Goal: Task Accomplishment & Management: Manage account settings

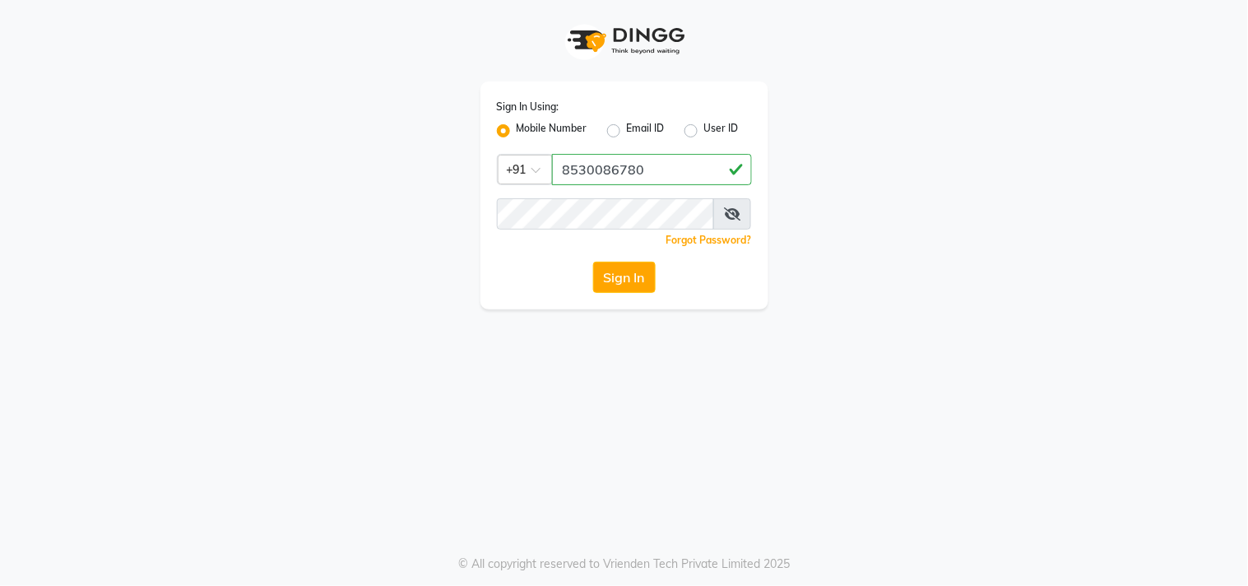
type input "8530086780"
click at [604, 270] on button "Sign In" at bounding box center [624, 277] width 63 height 31
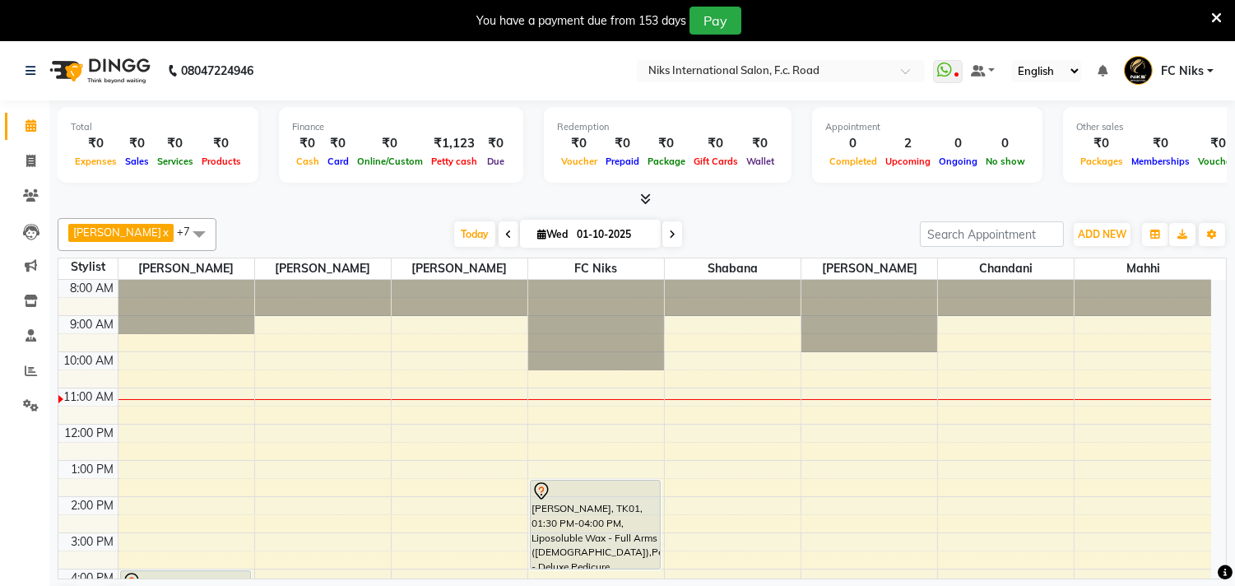
click at [1219, 14] on icon at bounding box center [1216, 18] width 11 height 15
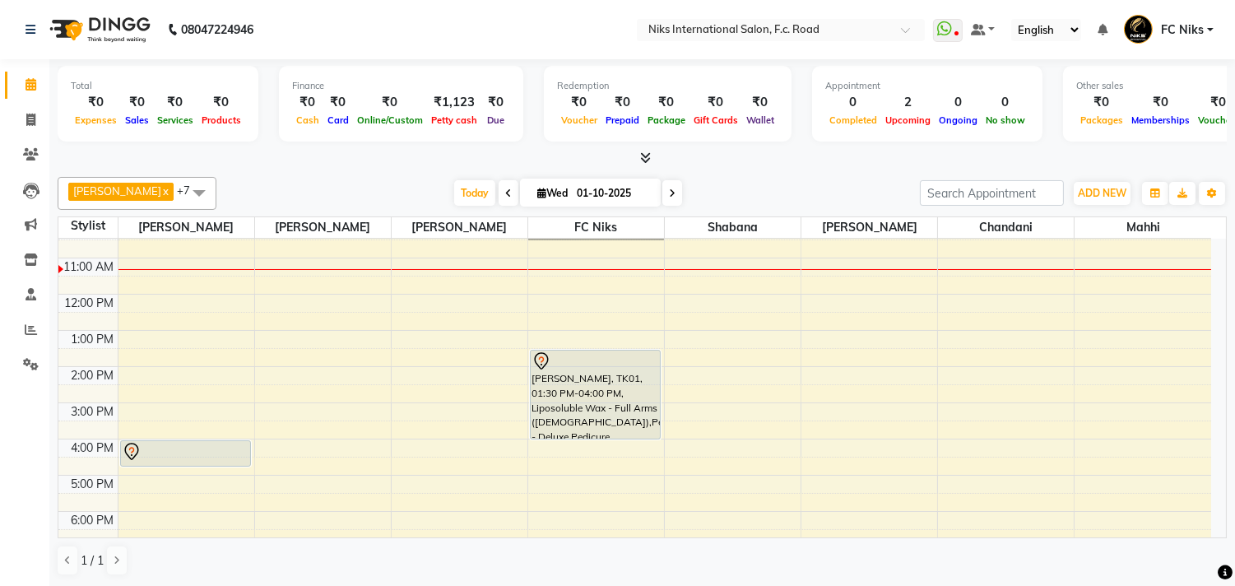
scroll to position [91, 0]
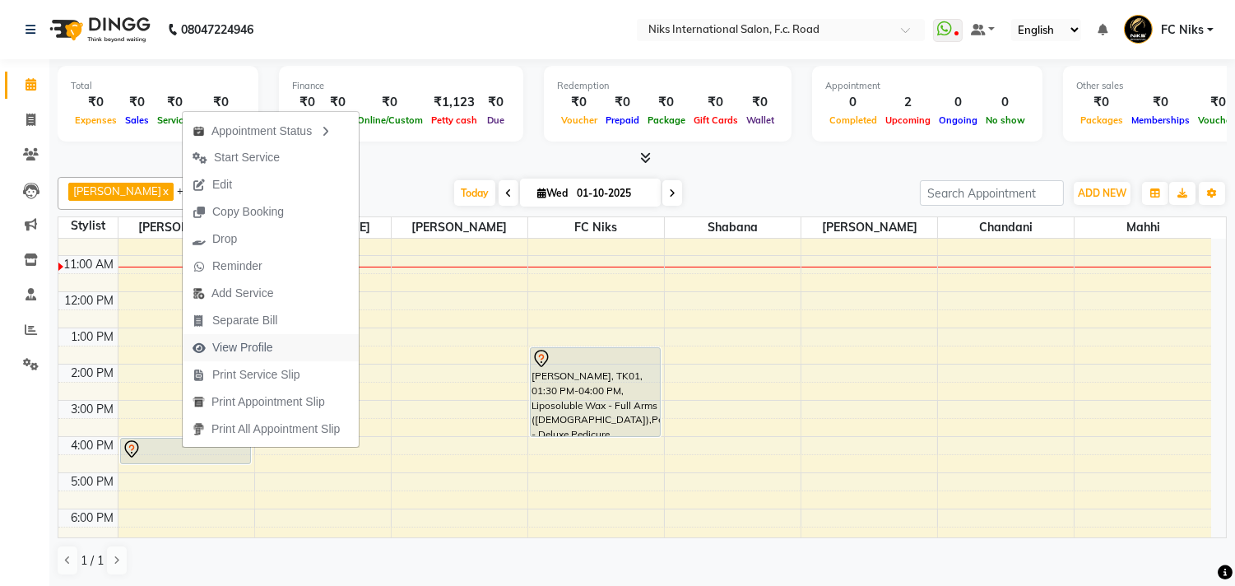
click at [243, 348] on span "View Profile" at bounding box center [242, 347] width 61 height 17
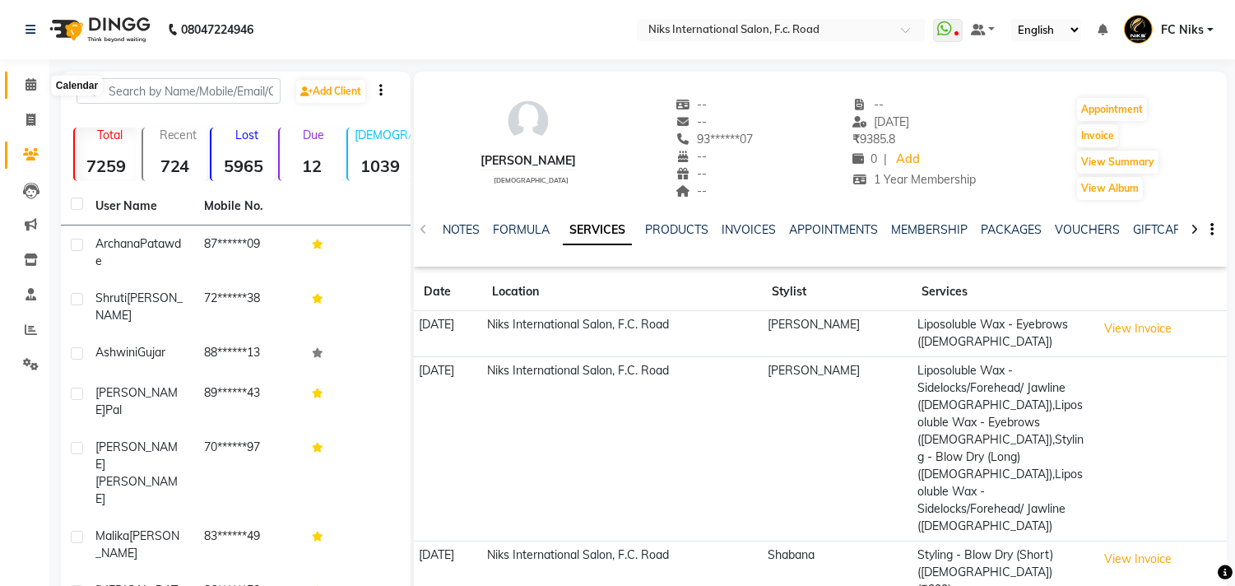
click at [30, 85] on icon at bounding box center [30, 84] width 11 height 12
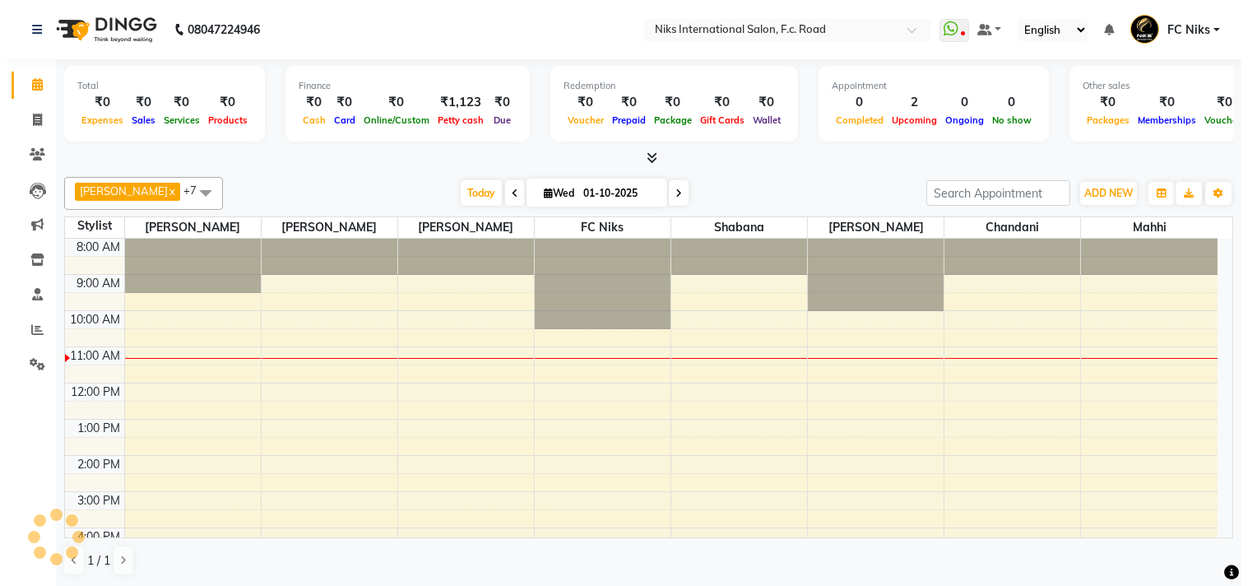
scroll to position [110, 0]
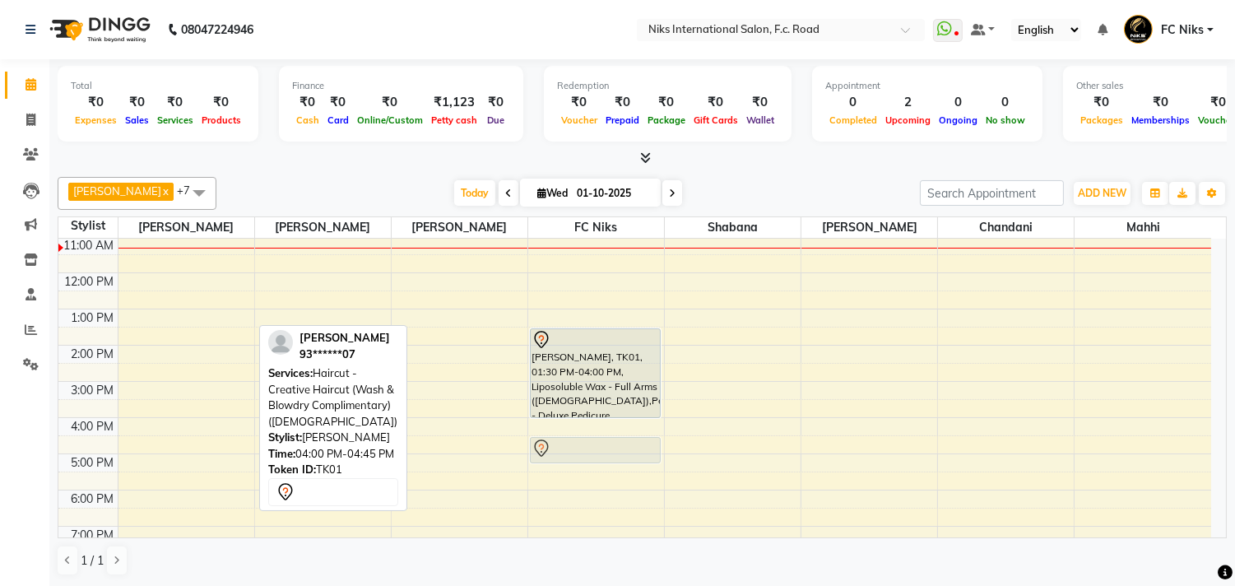
drag, startPoint x: 162, startPoint y: 421, endPoint x: 560, endPoint y: 443, distance: 398.7
click at [560, 443] on tr "[PERSON_NAME], TK01, 04:00 PM-04:45 PM, Haircut - Creative Haircut (Wash & Blow…" at bounding box center [634, 399] width 1152 height 542
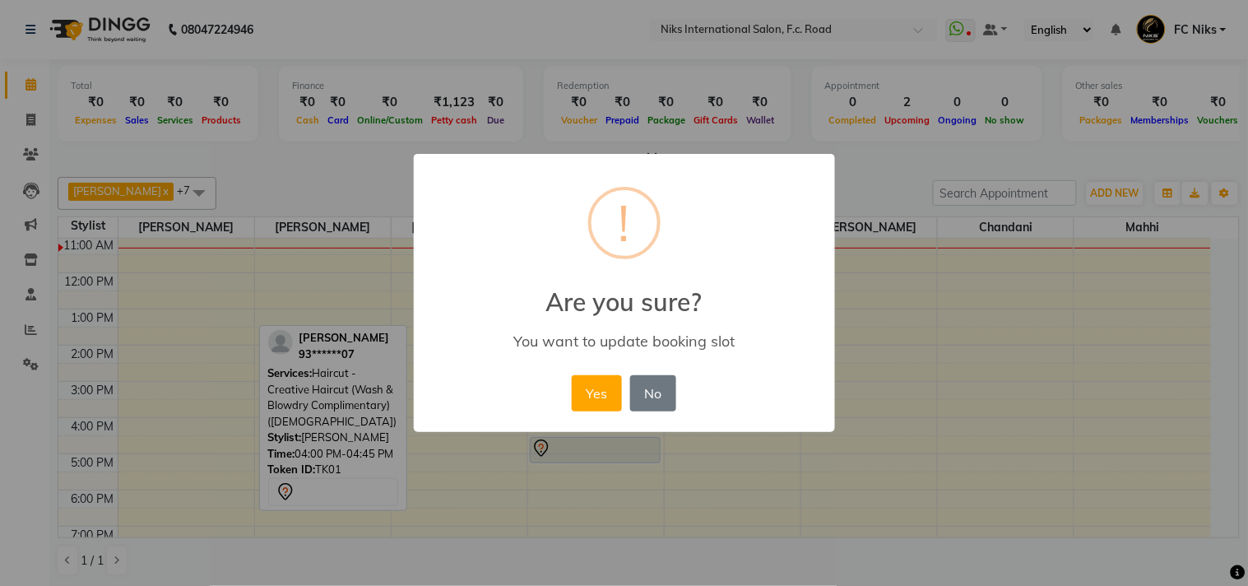
click at [586, 382] on button "Yes" at bounding box center [597, 393] width 50 height 36
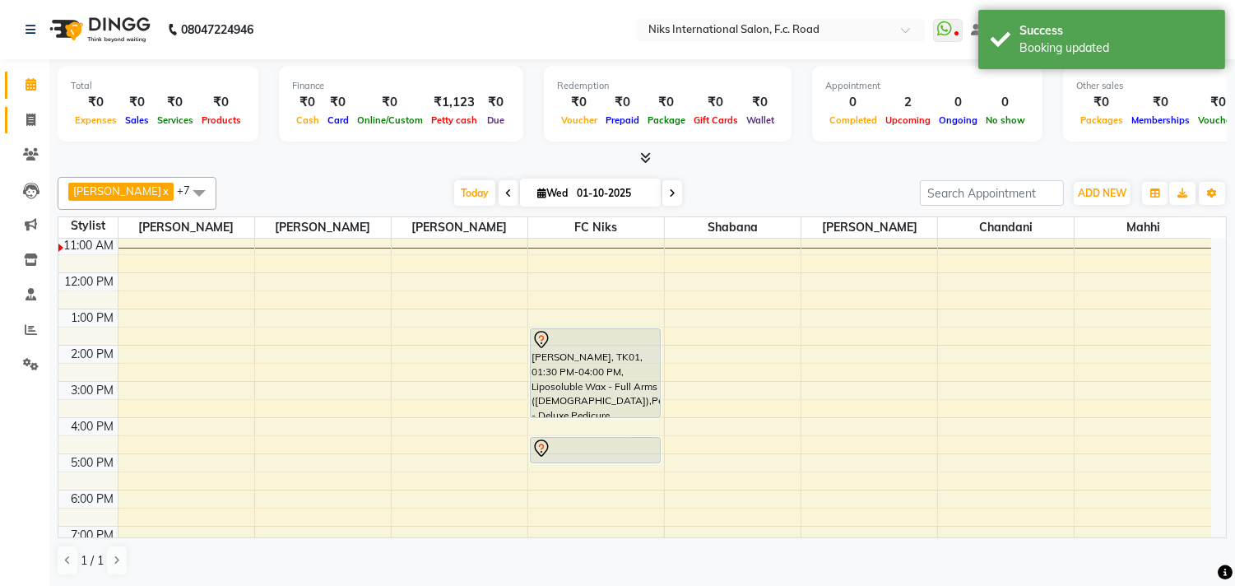
click at [27, 118] on icon at bounding box center [30, 120] width 9 height 12
select select "7"
select select "service"
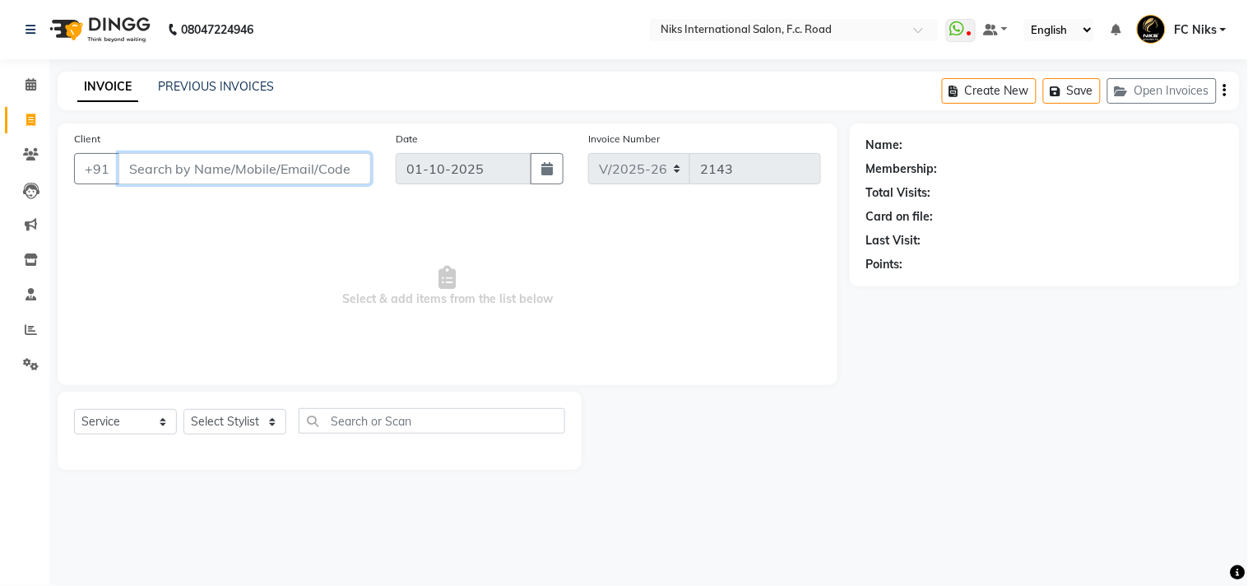
click at [193, 171] on input "Client" at bounding box center [244, 168] width 253 height 31
type input "7903114548"
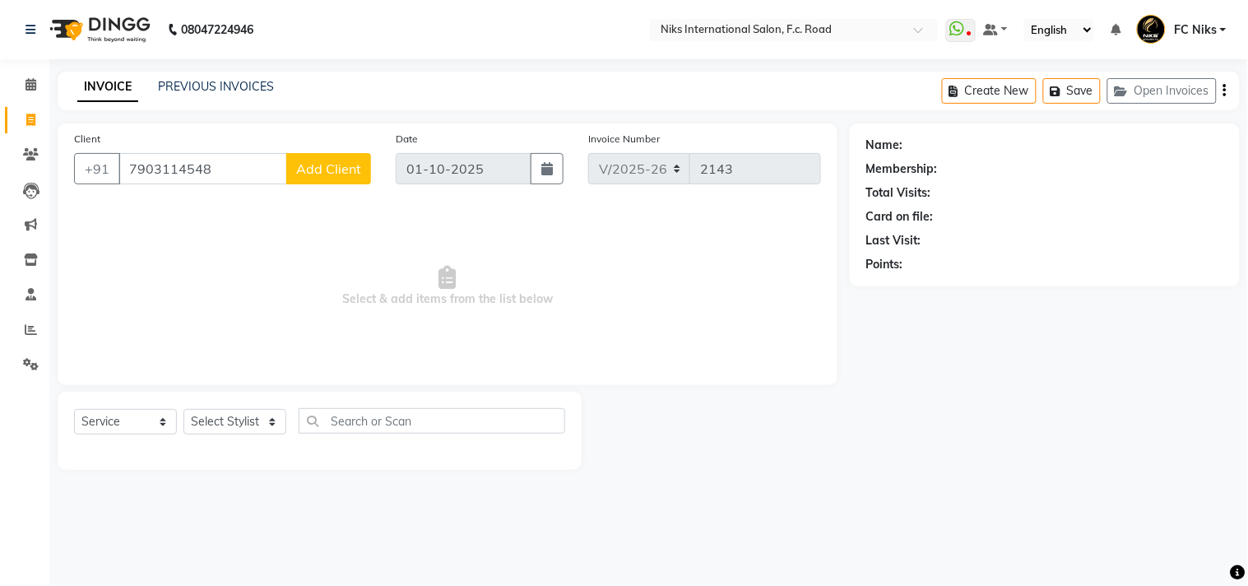
click at [310, 161] on span "Add Client" at bounding box center [328, 168] width 65 height 16
select select "22"
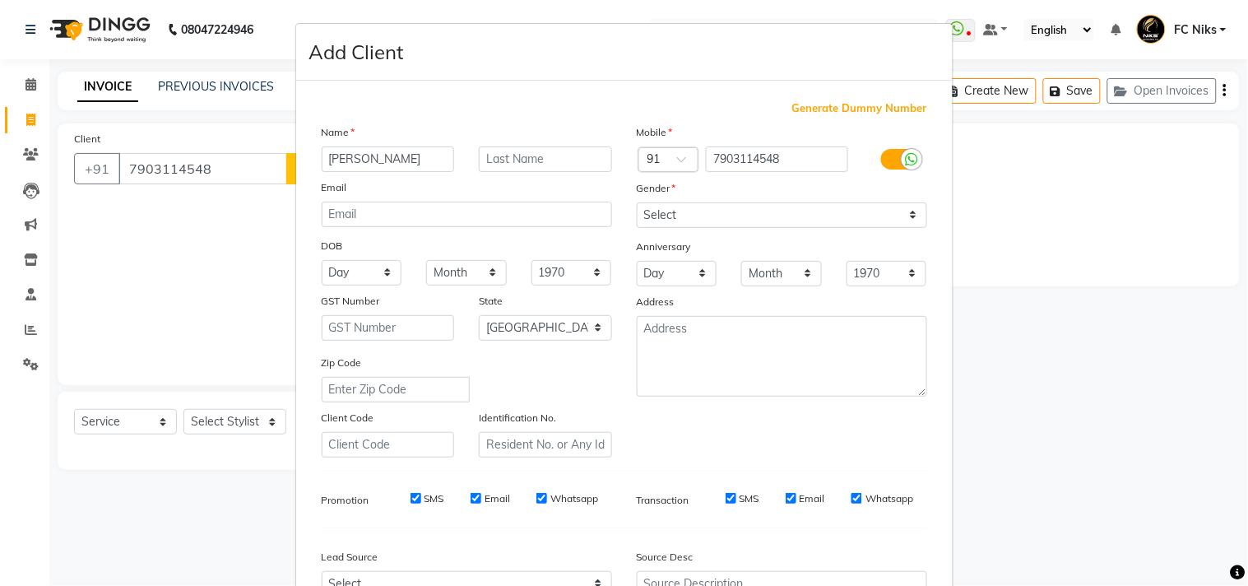
type input "[PERSON_NAME]"
type input "Sarana"
click at [666, 216] on select "Select [DEMOGRAPHIC_DATA] [DEMOGRAPHIC_DATA] Other Prefer Not To Say" at bounding box center [782, 214] width 290 height 25
select select "[DEMOGRAPHIC_DATA]"
click at [637, 202] on select "Select [DEMOGRAPHIC_DATA] [DEMOGRAPHIC_DATA] Other Prefer Not To Say" at bounding box center [782, 214] width 290 height 25
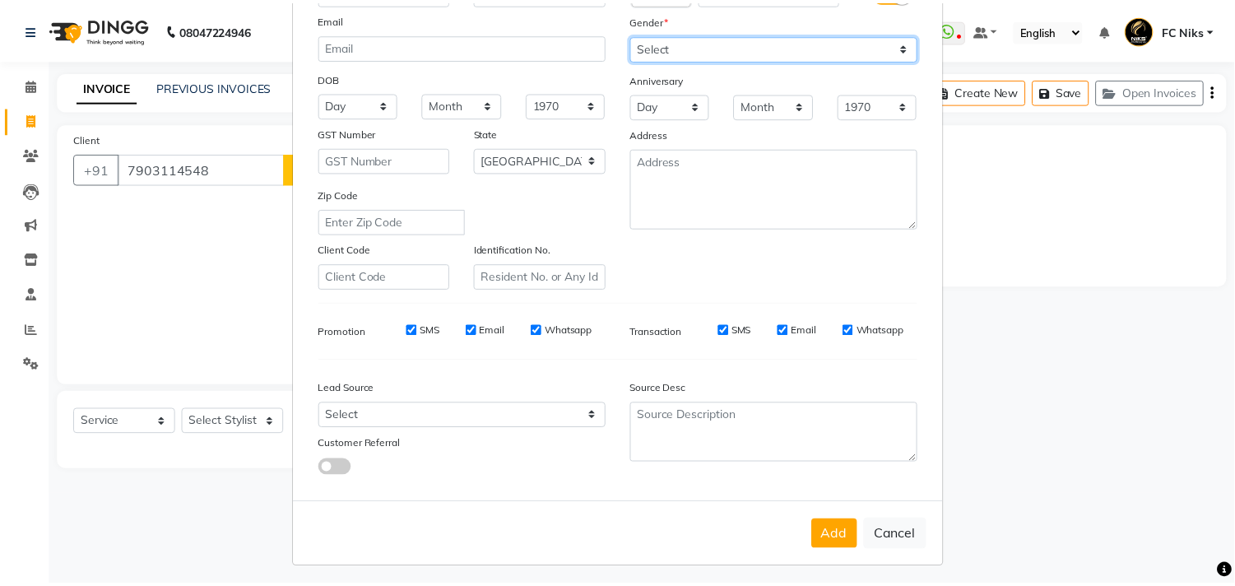
scroll to position [174, 0]
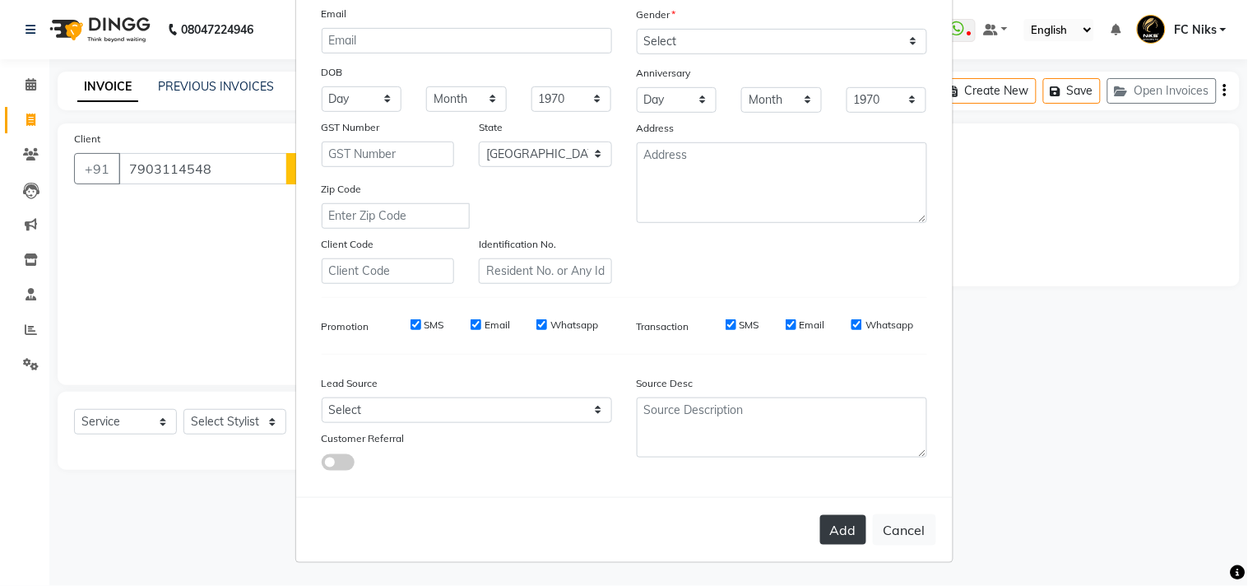
click at [834, 533] on button "Add" at bounding box center [843, 530] width 46 height 30
type input "79******48"
select select
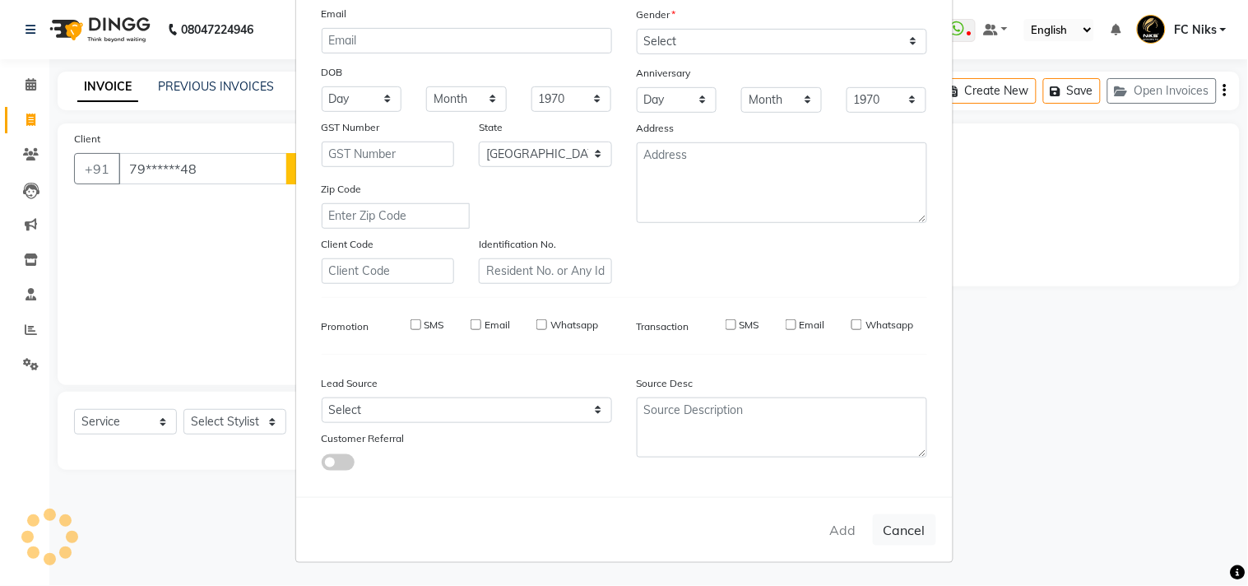
select select "null"
select select
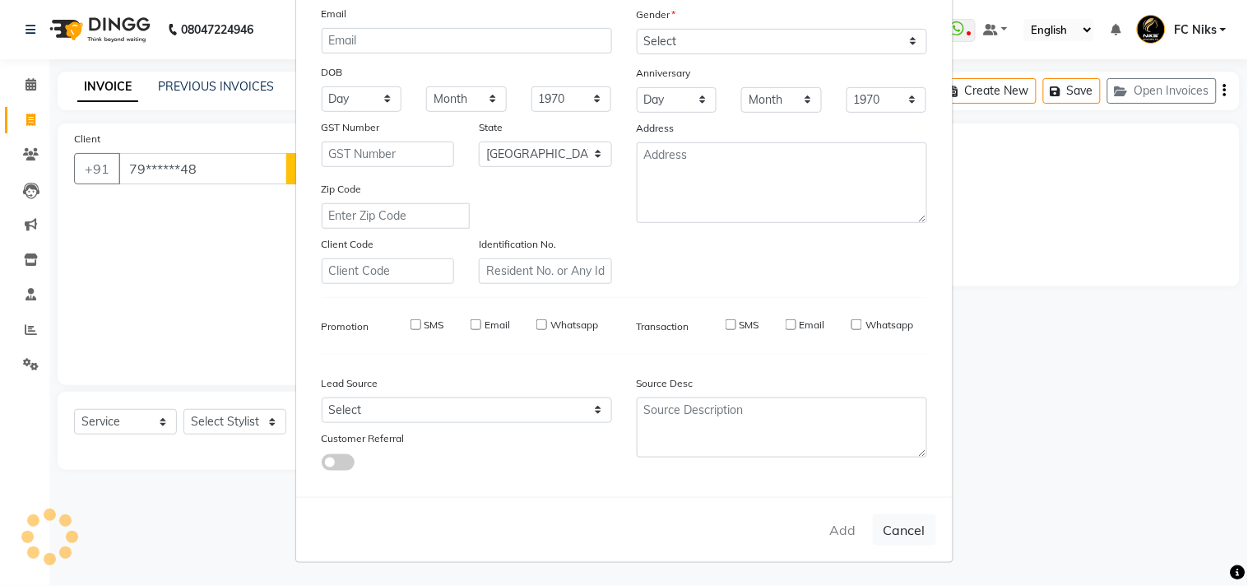
checkbox input "false"
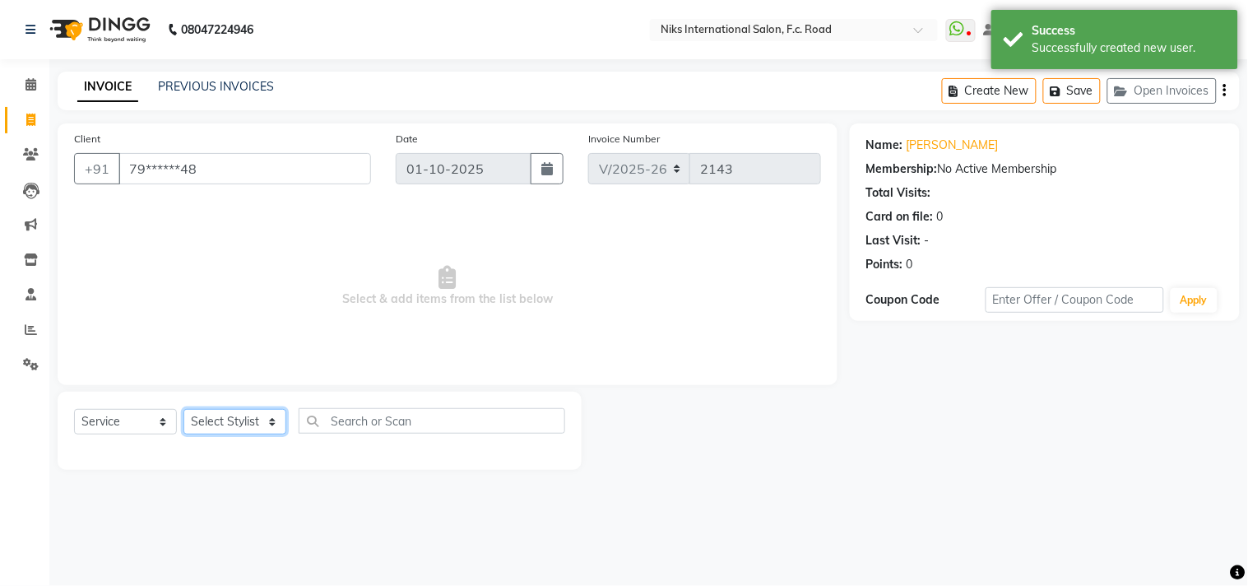
click at [231, 424] on select "Select Stylist [PERSON_NAME] [PERSON_NAME] CA [PERSON_NAME] FC Niks [PERSON_NAM…" at bounding box center [234, 421] width 103 height 25
select select "89392"
click at [183, 410] on select "Select Stylist [PERSON_NAME] [PERSON_NAME] CA [PERSON_NAME] FC Niks [PERSON_NAM…" at bounding box center [234, 421] width 103 height 25
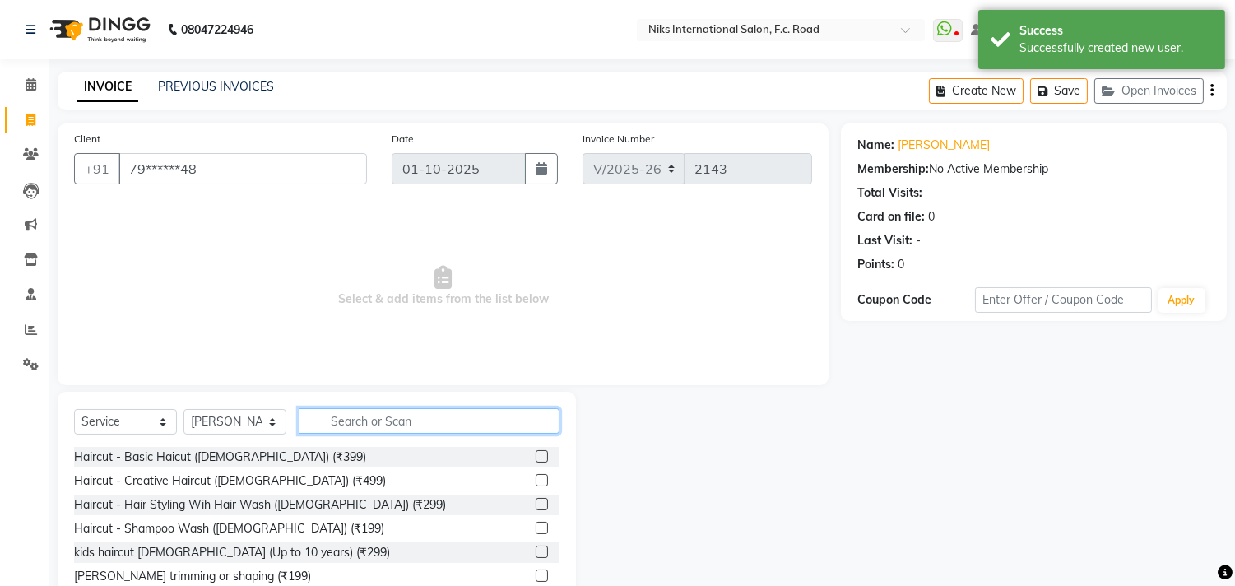
click at [362, 420] on input "text" at bounding box center [429, 420] width 261 height 25
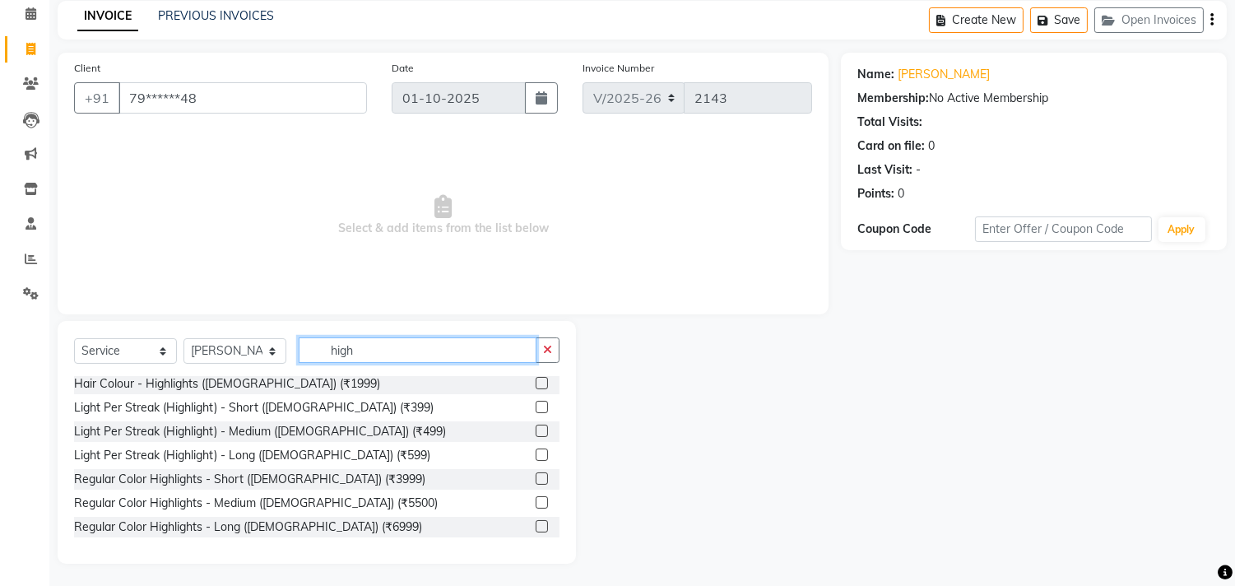
scroll to position [72, 0]
type input "high"
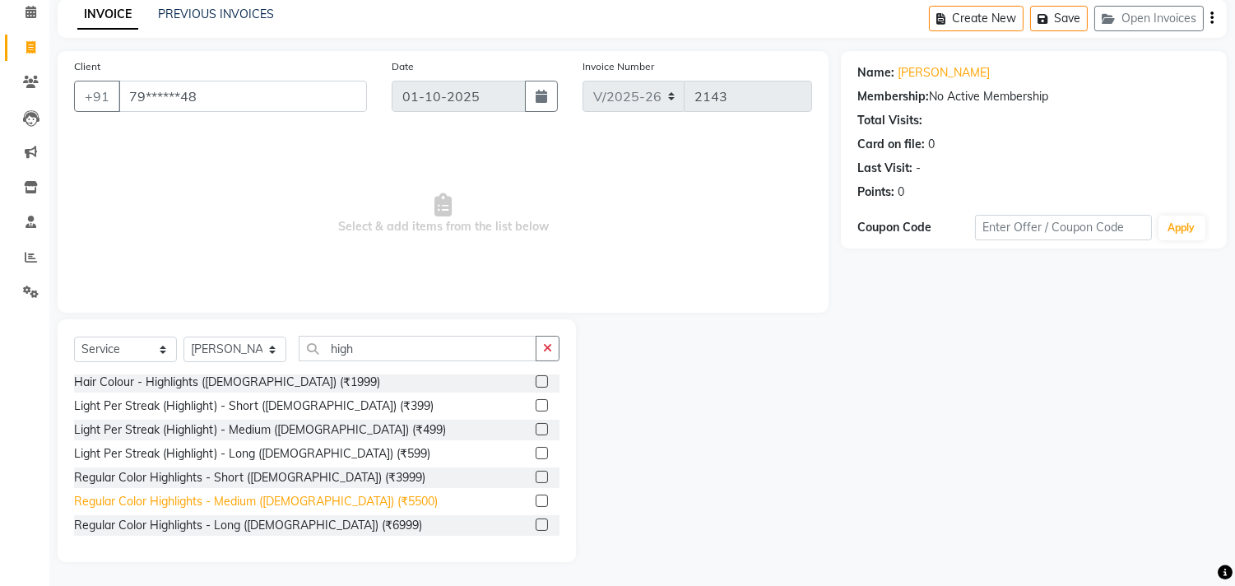
drag, startPoint x: 298, startPoint y: 524, endPoint x: 313, endPoint y: 498, distance: 30.2
click at [298, 522] on div "Regular Color Highlights - Long ([DEMOGRAPHIC_DATA]) (₹6999)" at bounding box center [248, 525] width 348 height 17
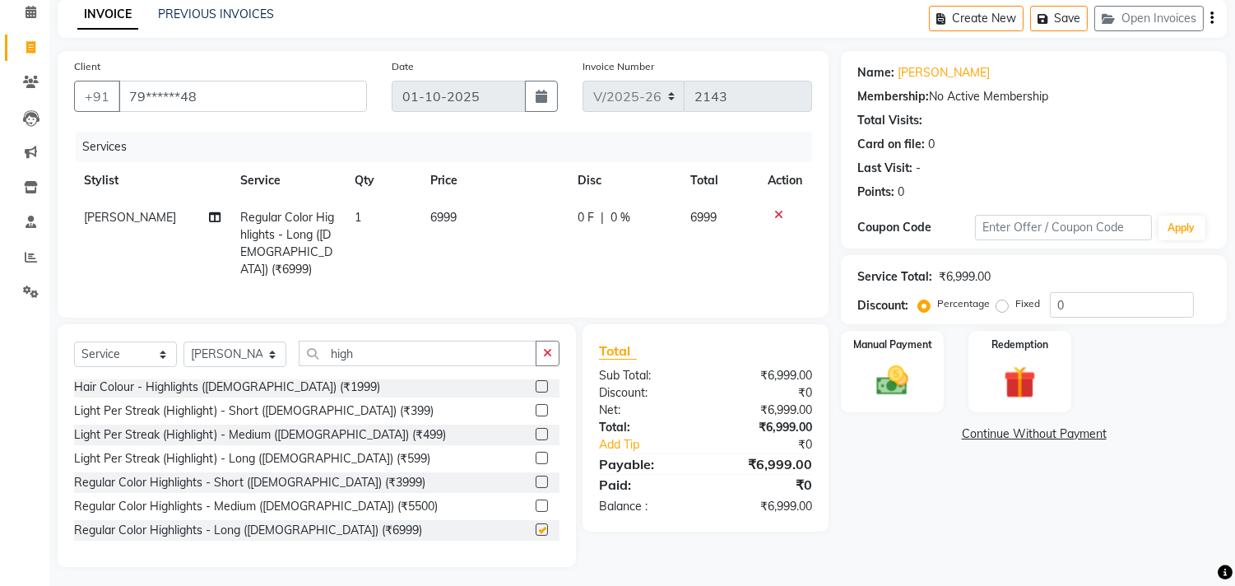
checkbox input "false"
click at [482, 234] on td "6999" at bounding box center [493, 243] width 147 height 89
select select "89392"
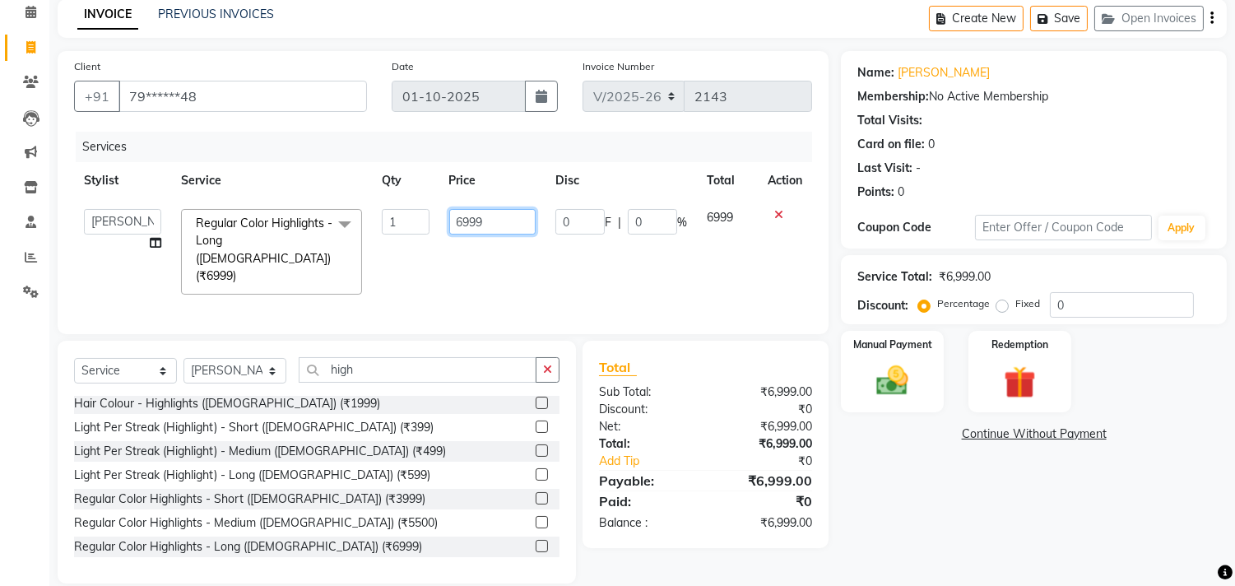
drag, startPoint x: 488, startPoint y: 216, endPoint x: 451, endPoint y: 207, distance: 38.1
click at [451, 209] on input "6999" at bounding box center [492, 221] width 86 height 25
type input "7100"
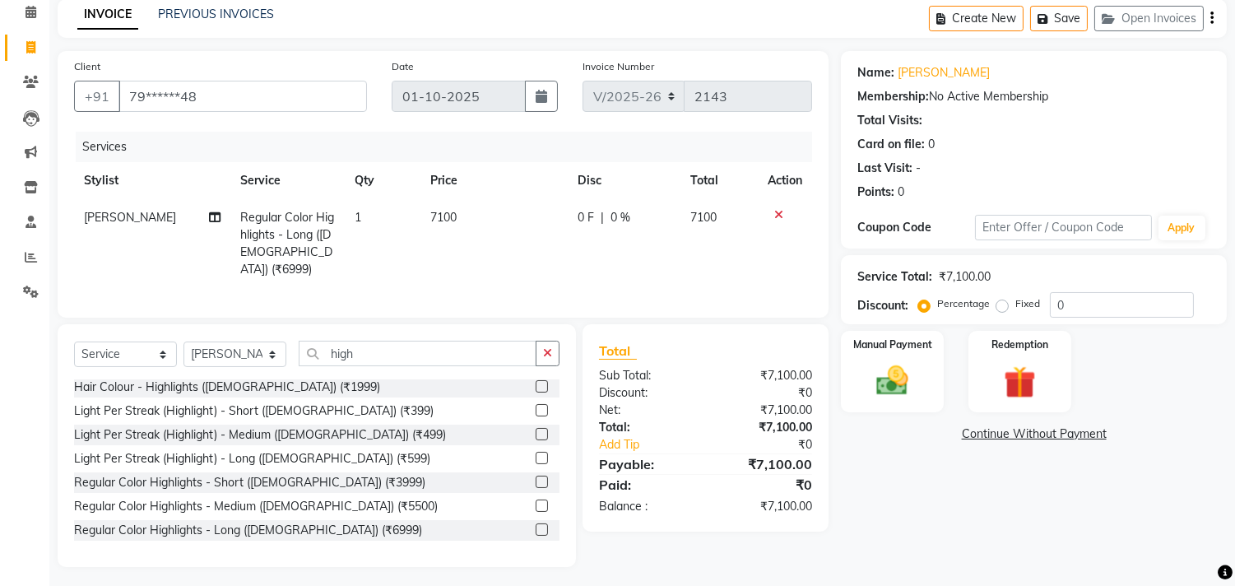
click at [722, 249] on td "7100" at bounding box center [719, 243] width 77 height 89
select select "89392"
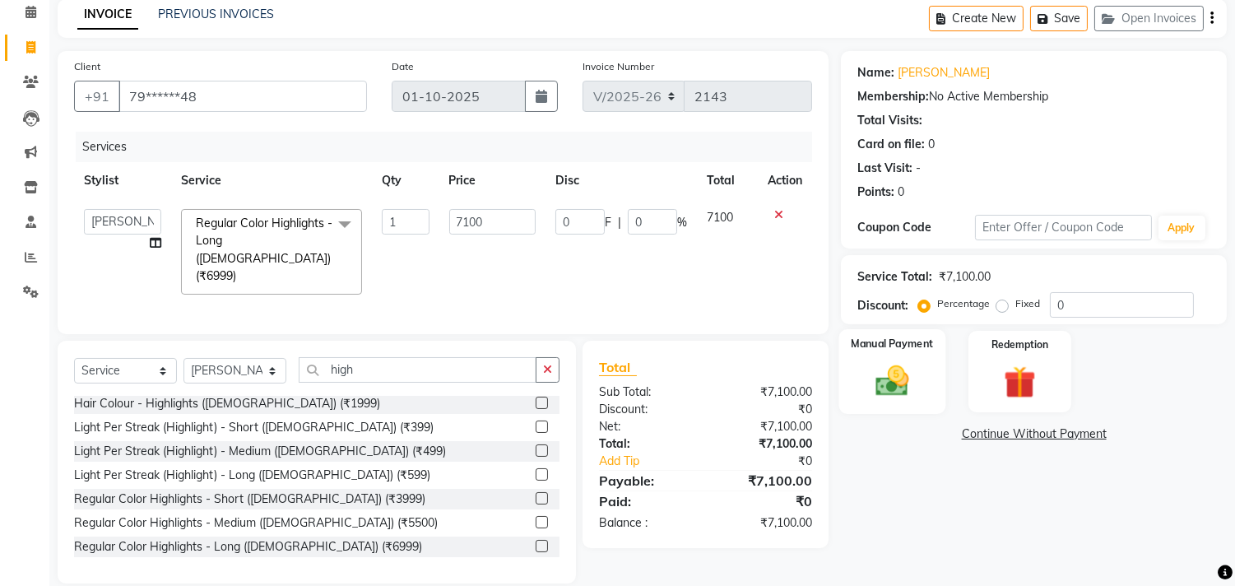
click at [908, 358] on div "Manual Payment" at bounding box center [892, 371] width 107 height 84
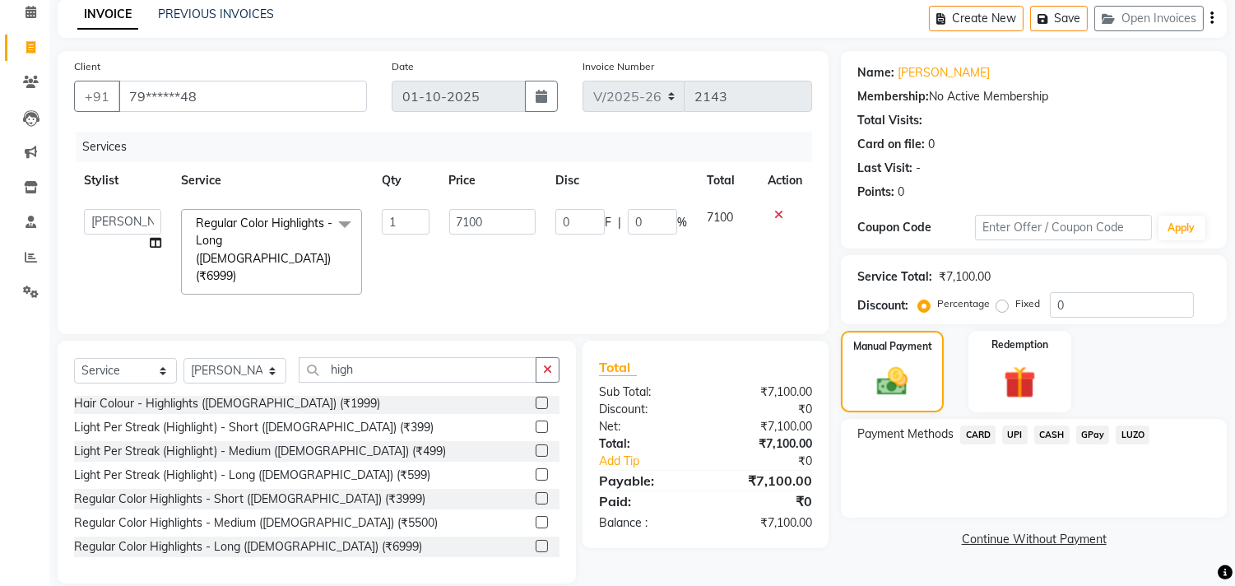
click at [1010, 433] on span "UPI" at bounding box center [1014, 434] width 25 height 19
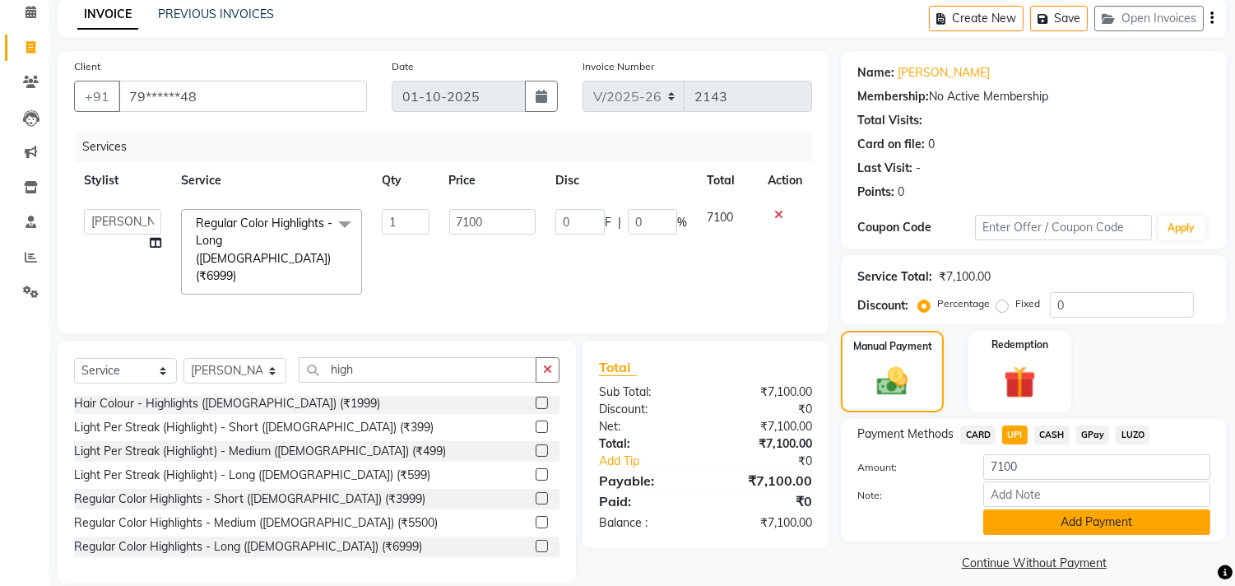
click at [1023, 523] on button "Add Payment" at bounding box center [1096, 521] width 227 height 25
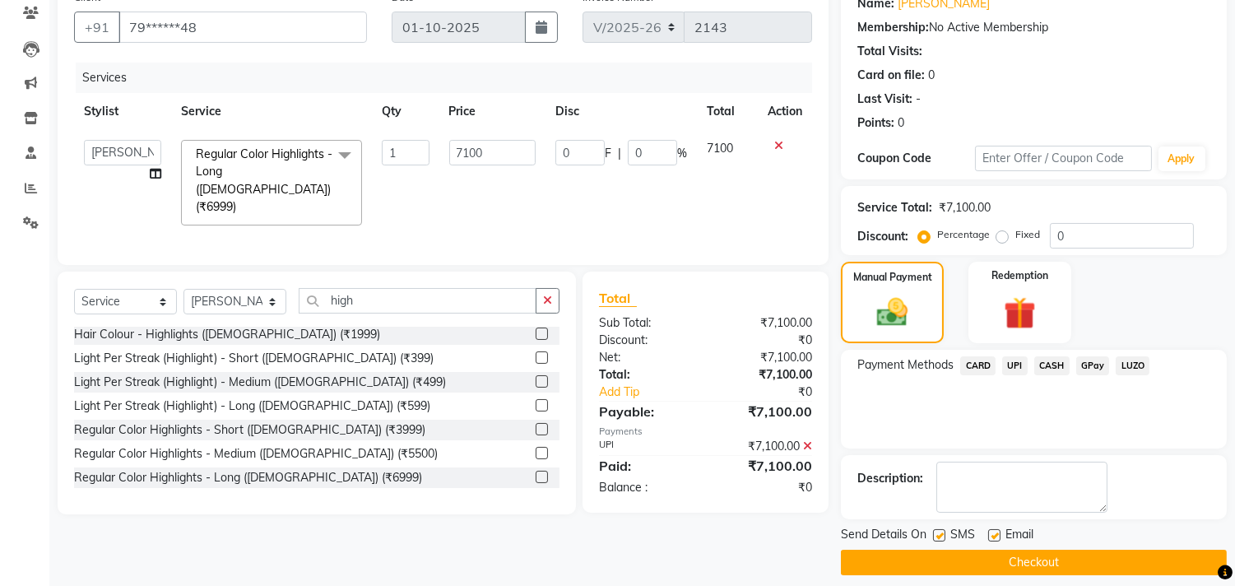
scroll to position [154, 0]
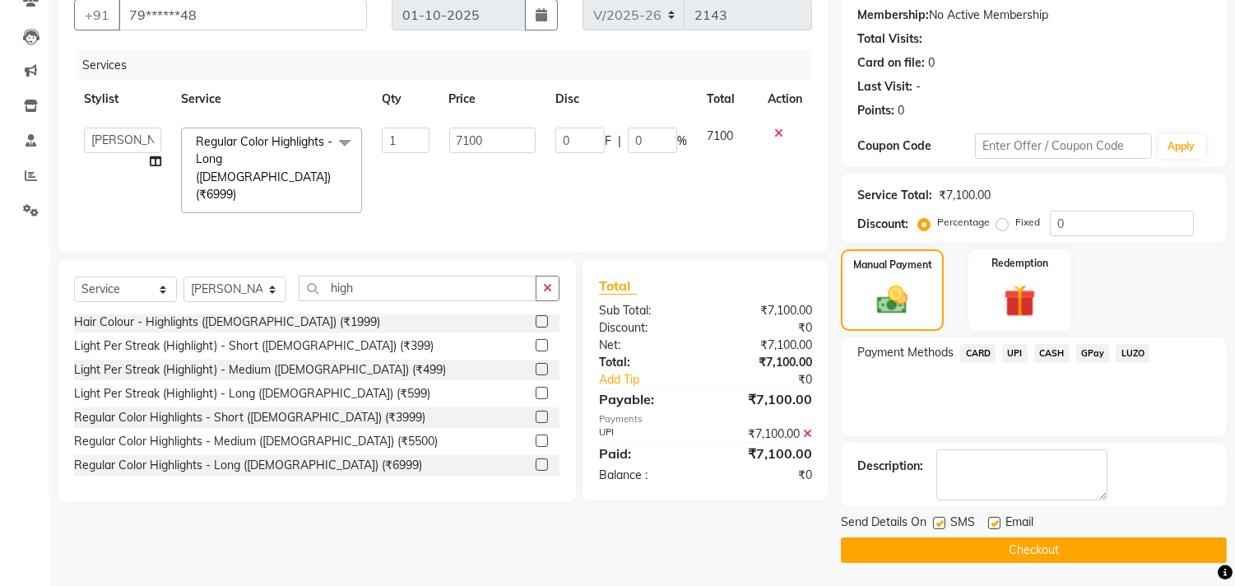
click at [1053, 543] on button "Checkout" at bounding box center [1034, 549] width 386 height 25
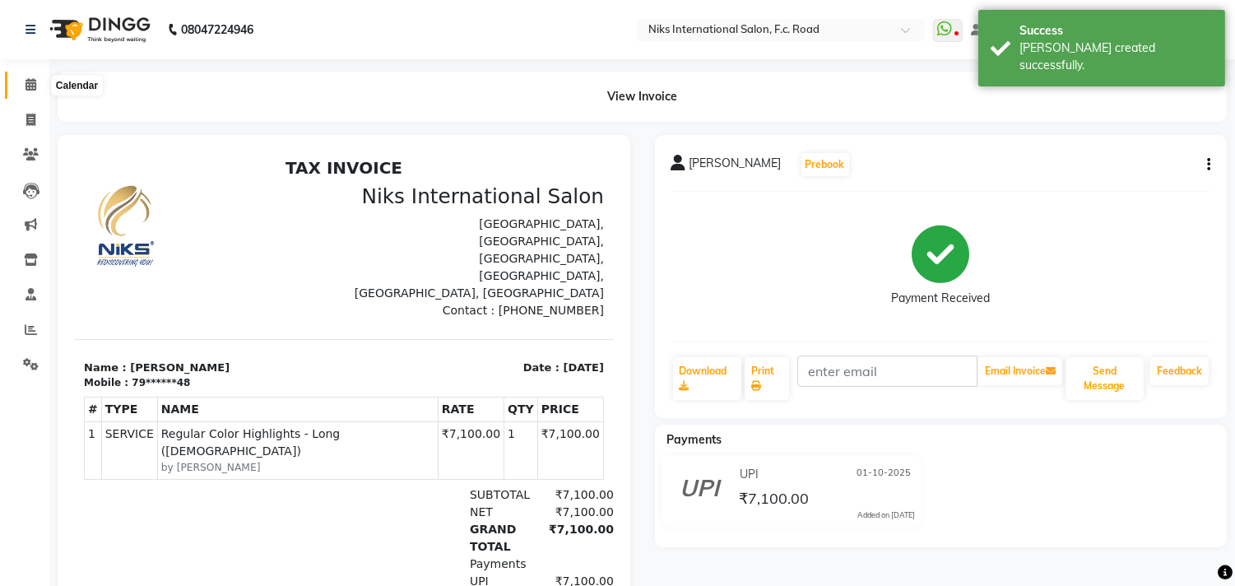
click at [25, 80] on icon at bounding box center [30, 84] width 11 height 12
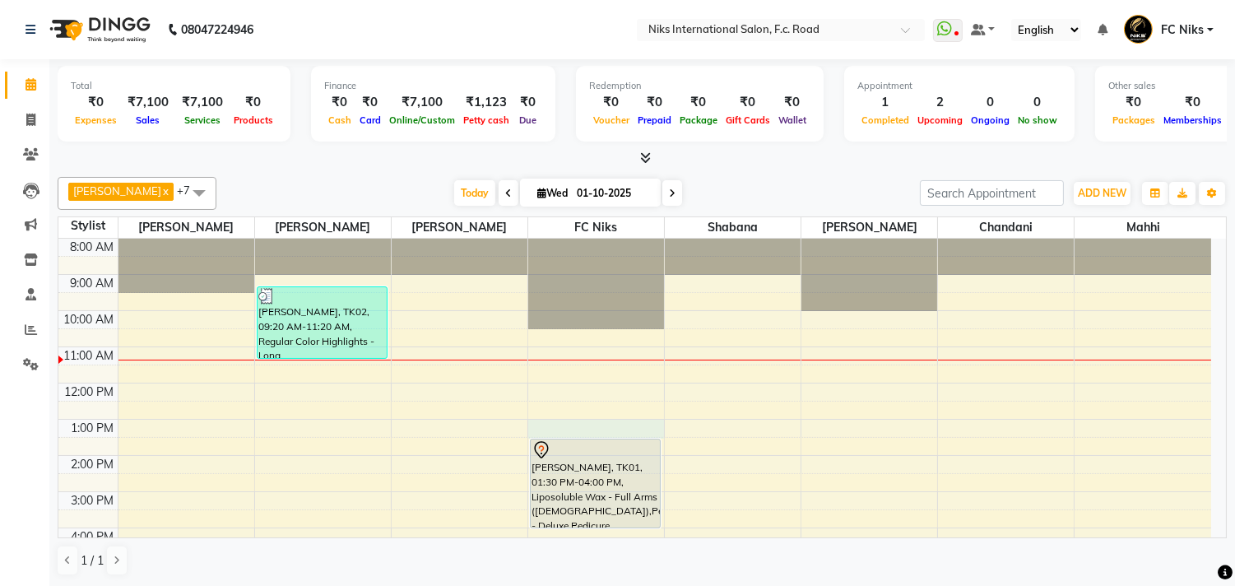
click at [563, 420] on div "8:00 AM 9:00 AM 10:00 AM 11:00 AM 12:00 PM 1:00 PM 2:00 PM 3:00 PM 4:00 PM 5:00…" at bounding box center [634, 510] width 1152 height 542
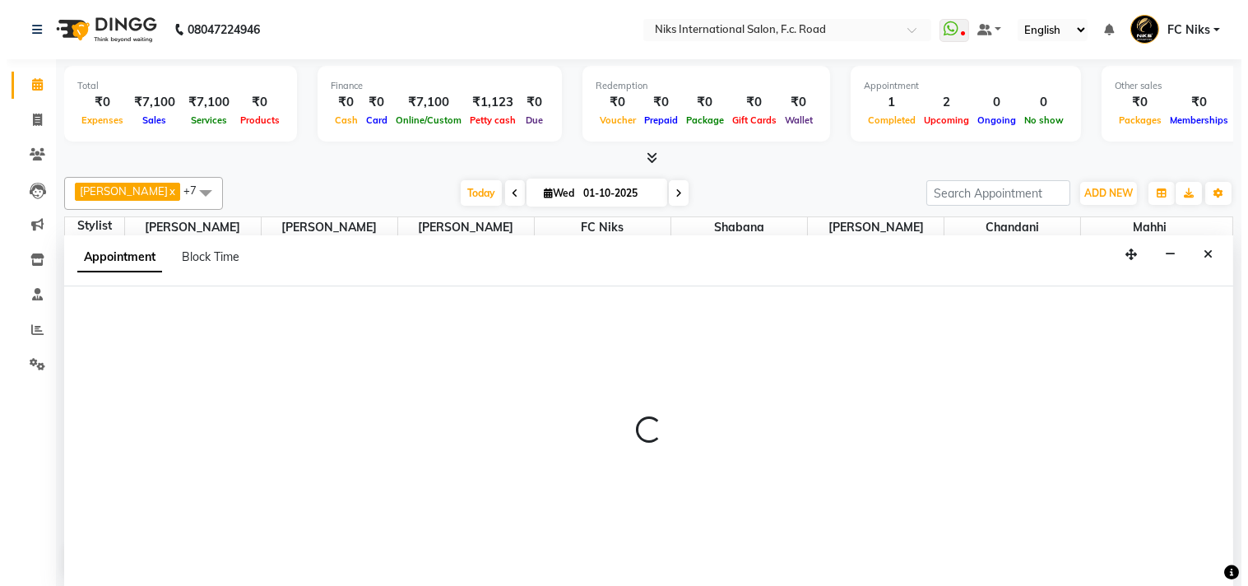
scroll to position [1, 0]
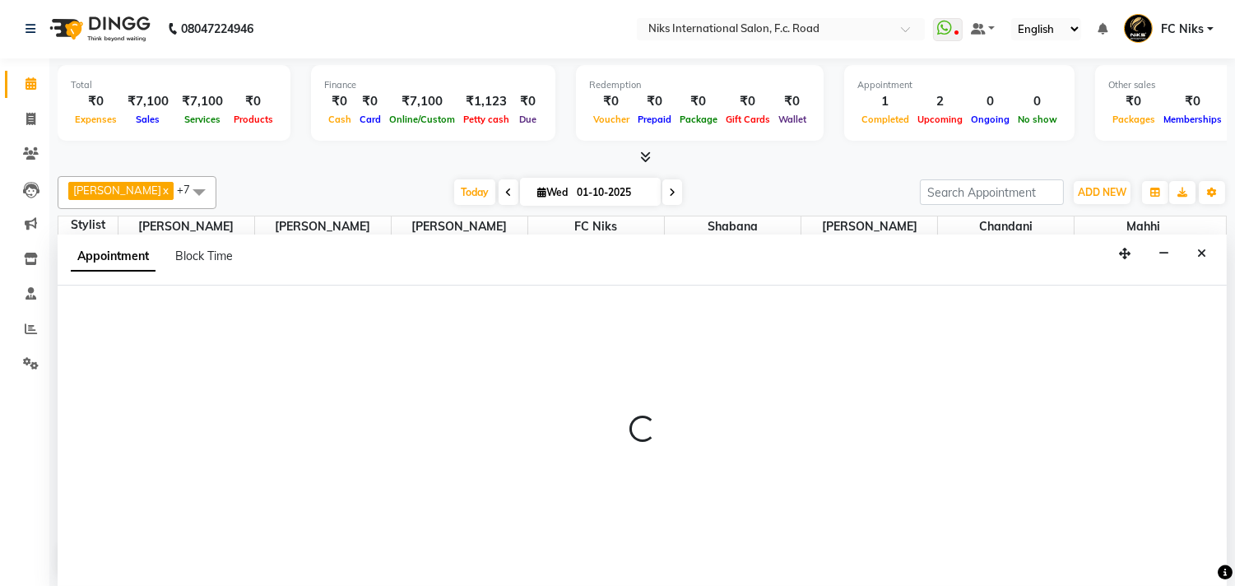
select select "800"
select select "tentative"
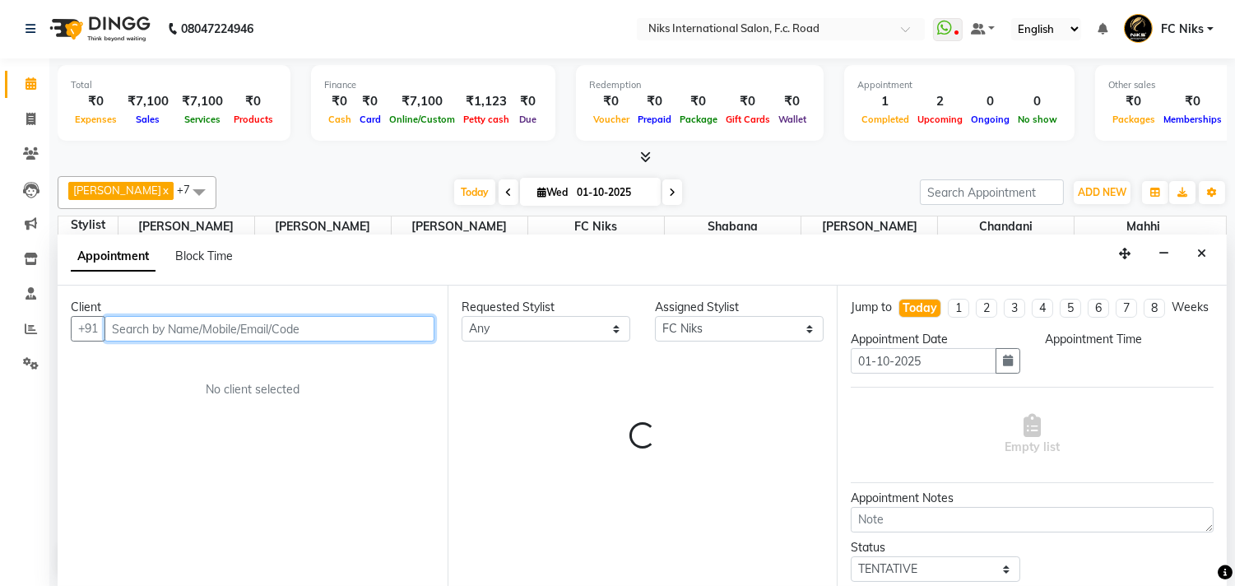
select select "780"
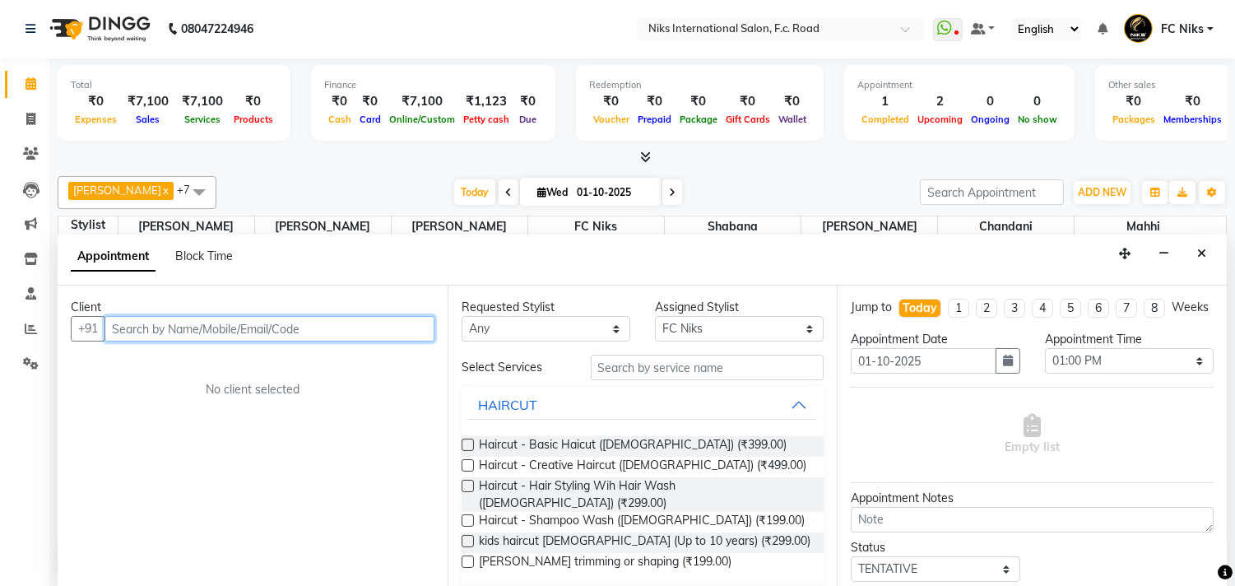
click at [373, 327] on input "text" at bounding box center [269, 328] width 330 height 25
type input "9845605967"
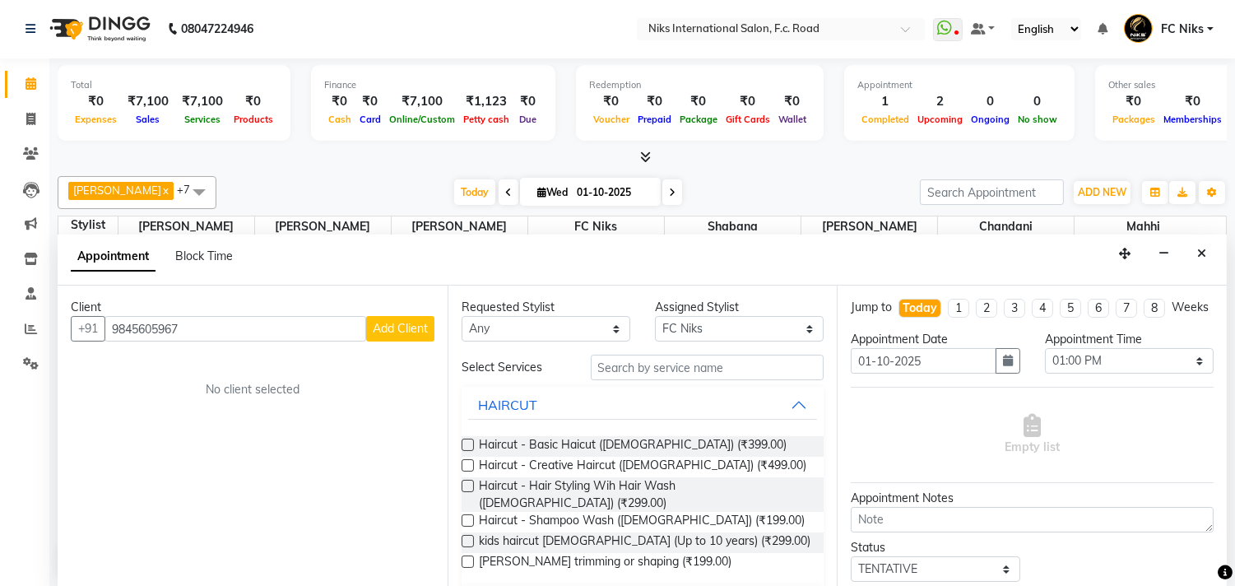
click at [383, 339] on button "Add Client" at bounding box center [400, 328] width 68 height 25
select select "22"
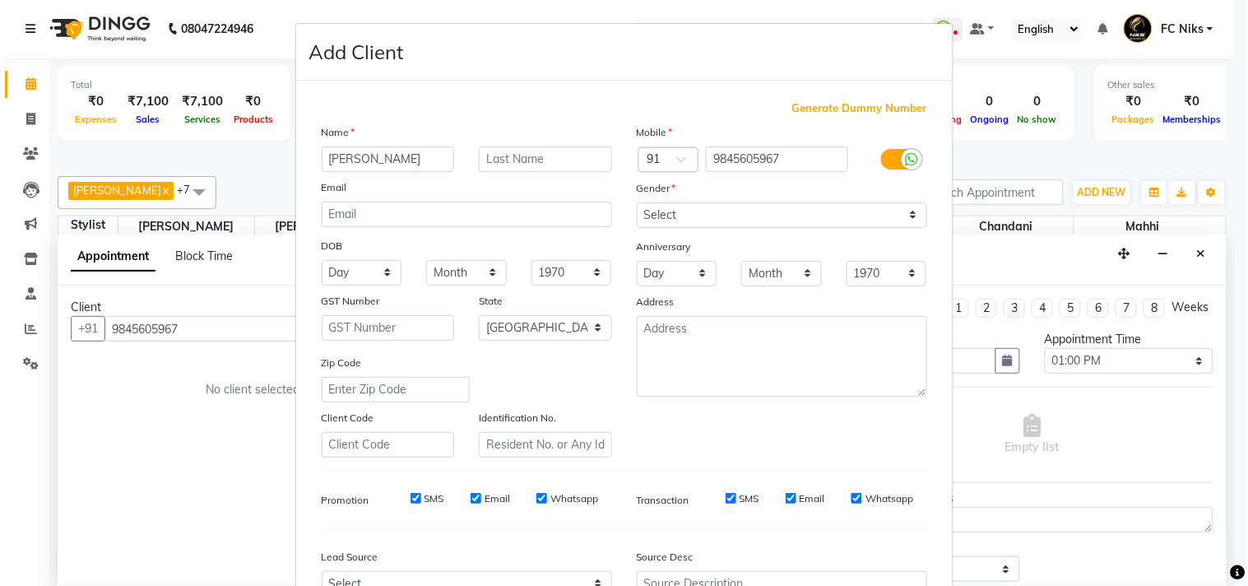
type input "[PERSON_NAME]"
click at [659, 211] on select "Select [DEMOGRAPHIC_DATA] [DEMOGRAPHIC_DATA] Other Prefer Not To Say" at bounding box center [782, 214] width 290 height 25
select select "[DEMOGRAPHIC_DATA]"
click at [637, 202] on select "Select [DEMOGRAPHIC_DATA] [DEMOGRAPHIC_DATA] Other Prefer Not To Say" at bounding box center [782, 214] width 290 height 25
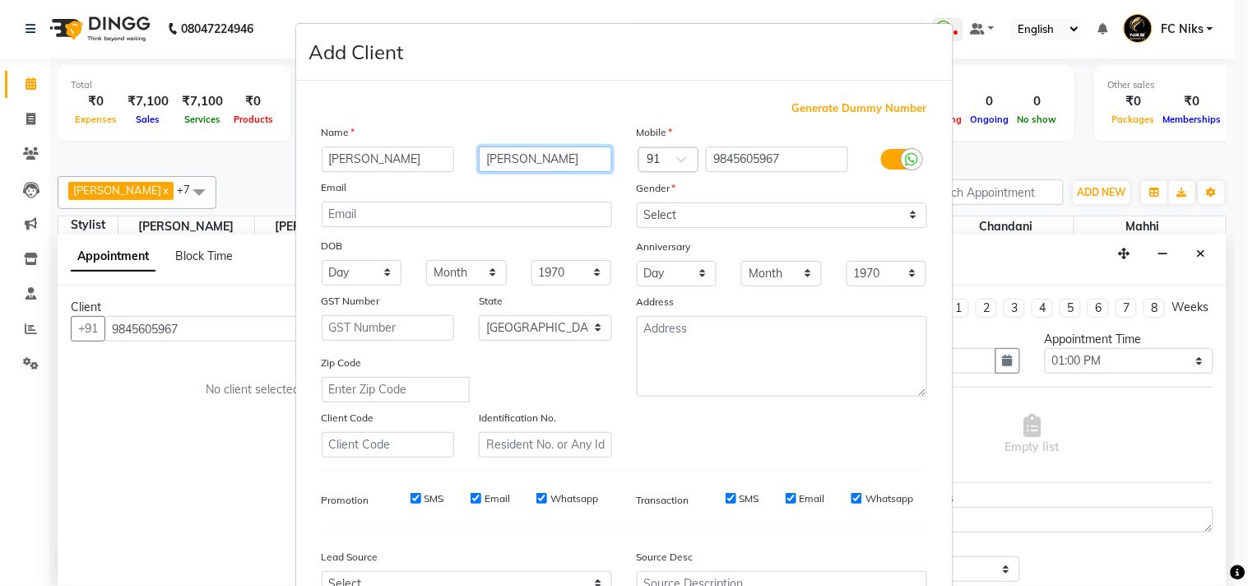
click at [572, 165] on input "[PERSON_NAME]" at bounding box center [545, 158] width 133 height 25
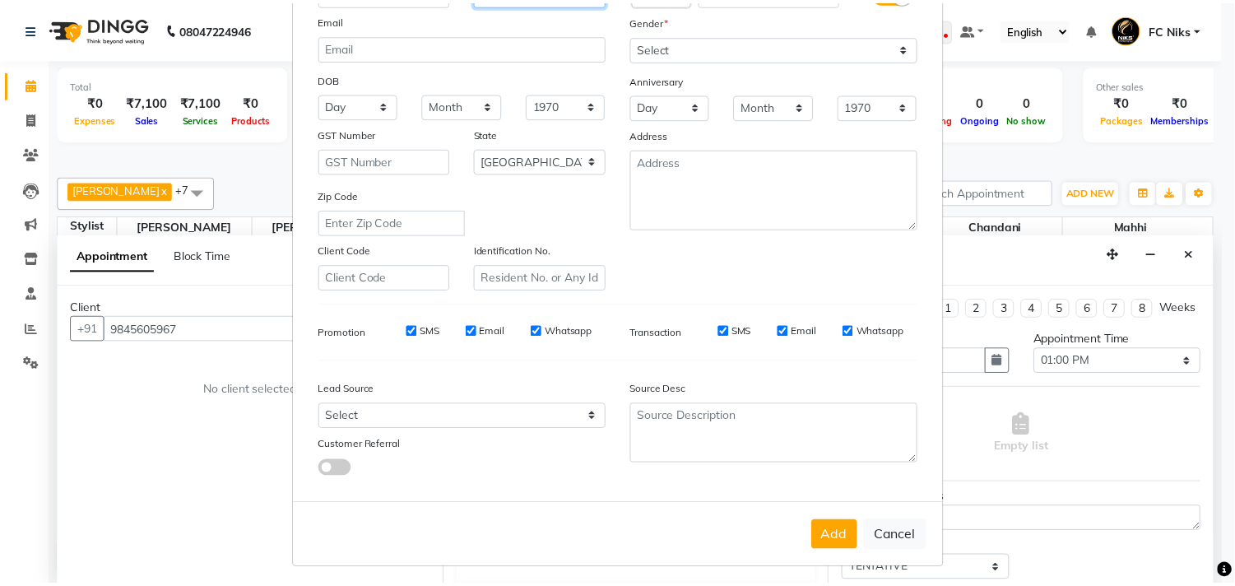
scroll to position [174, 0]
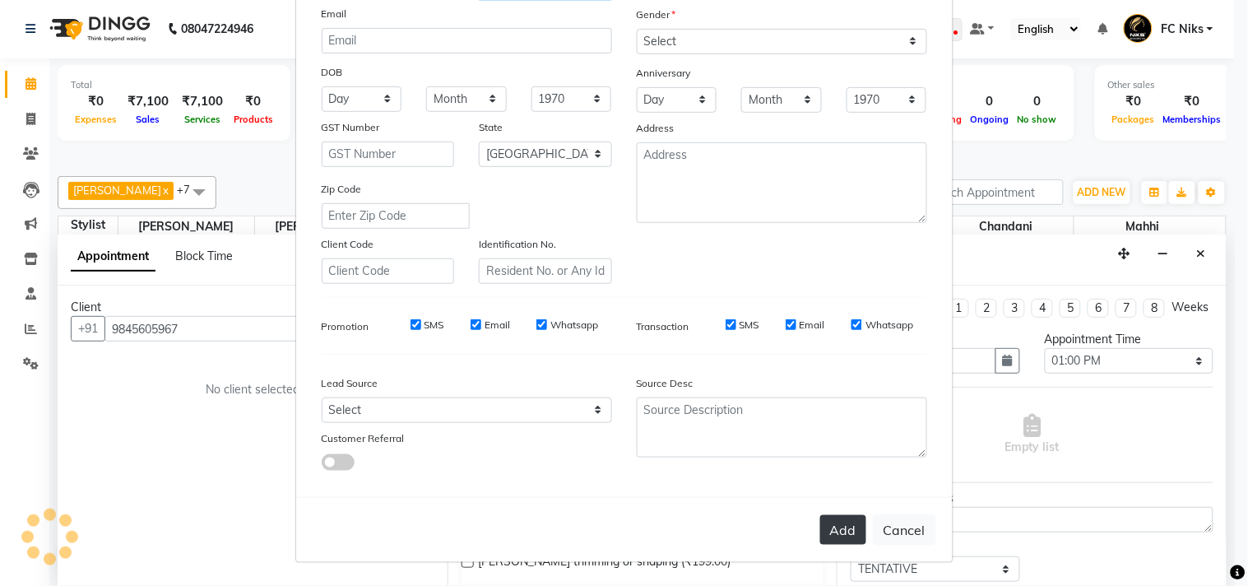
type input "[PERSON_NAME]"
click at [820, 530] on button "Add" at bounding box center [843, 530] width 46 height 30
type input "98******67"
select select
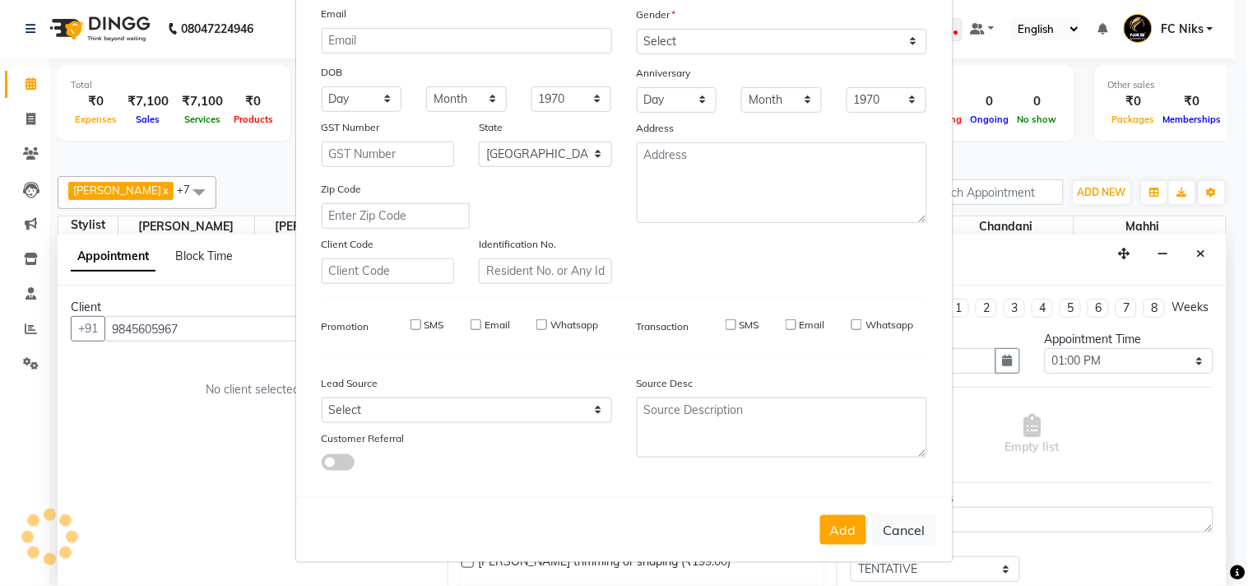
select select
select select "null"
select select
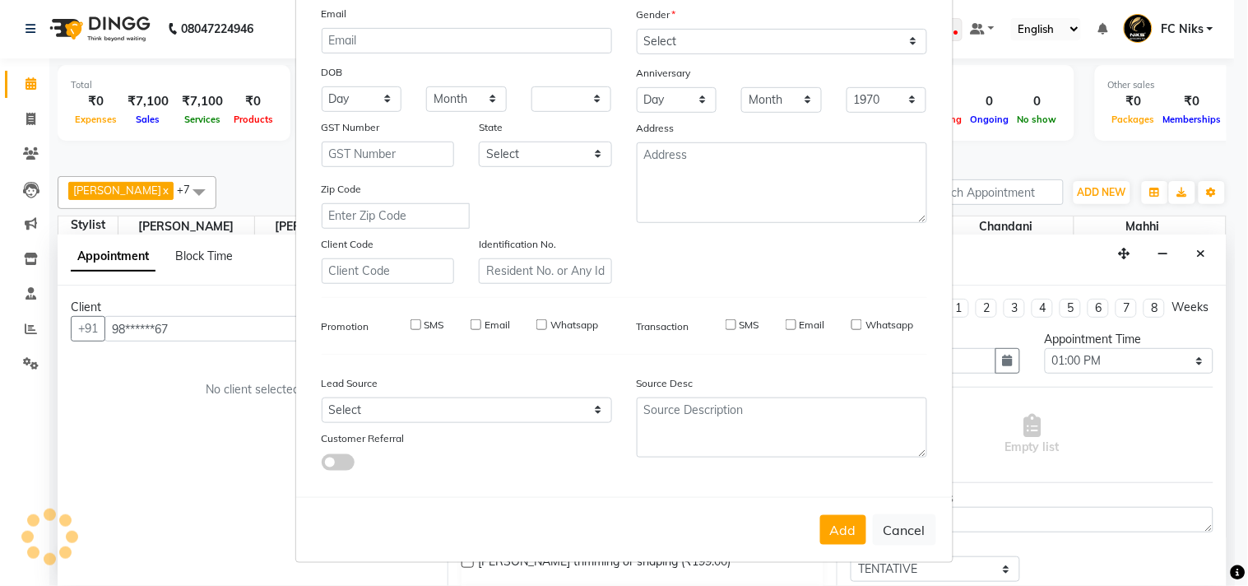
select select
checkbox input "false"
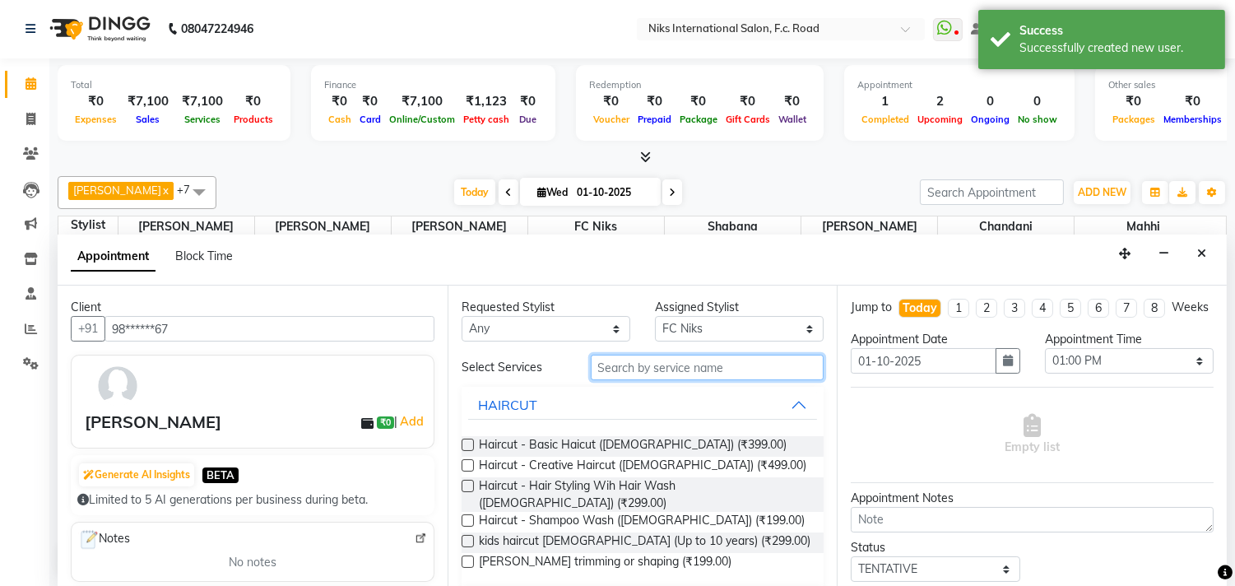
click at [635, 359] on input "text" at bounding box center [708, 367] width 234 height 25
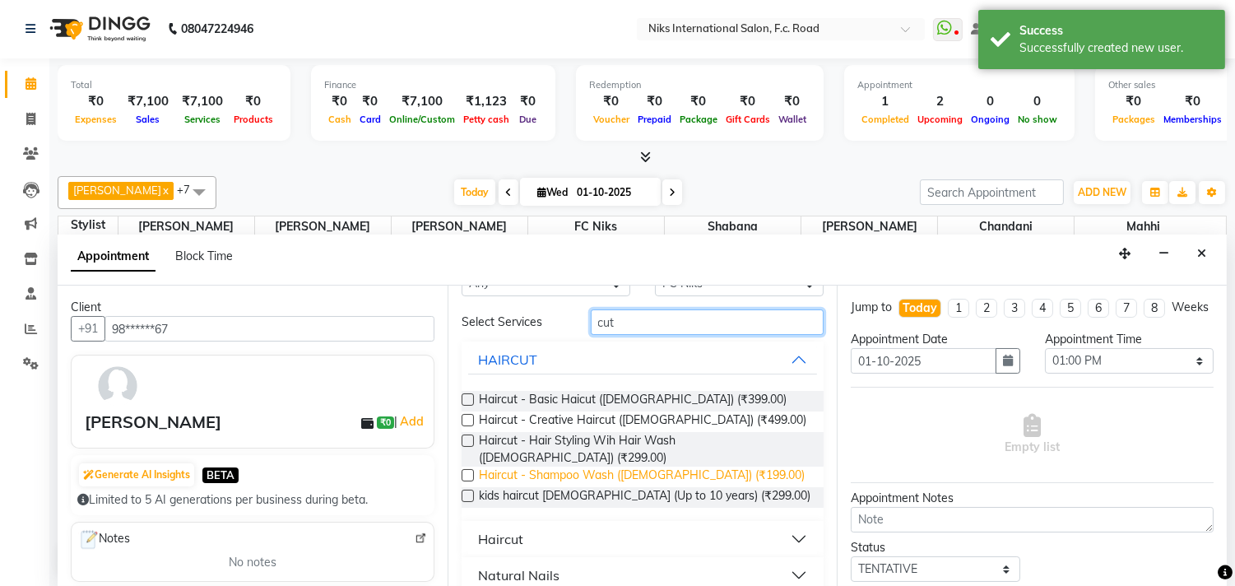
scroll to position [56, 0]
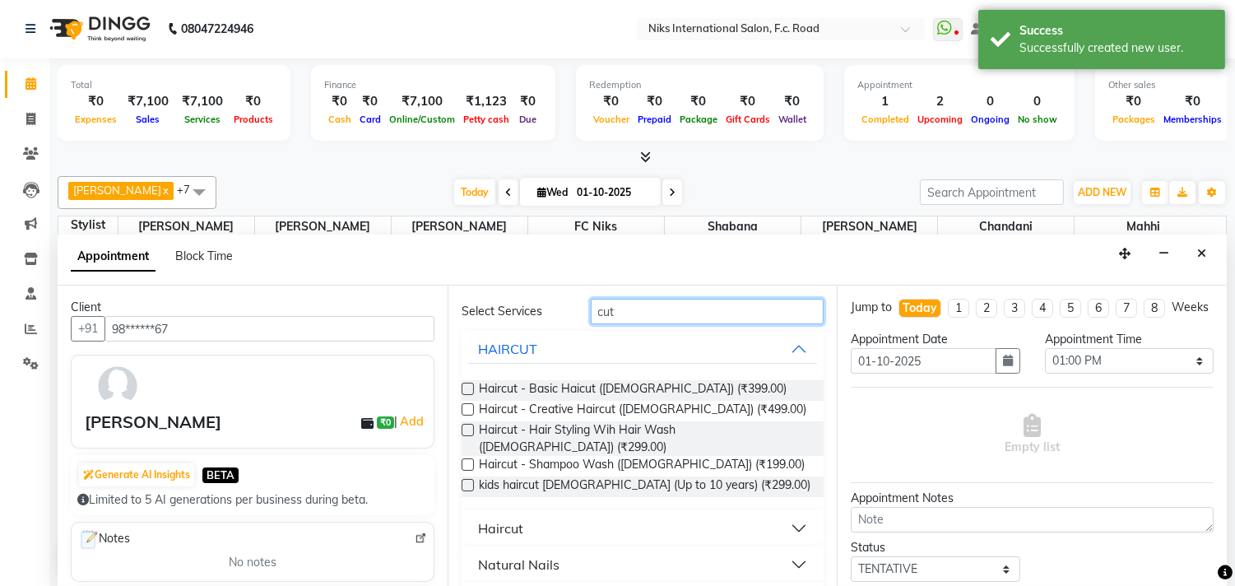
type input "cut"
drag, startPoint x: 614, startPoint y: 500, endPoint x: 623, endPoint y: 488, distance: 15.3
click at [618, 513] on button "Haircut" at bounding box center [643, 528] width 350 height 30
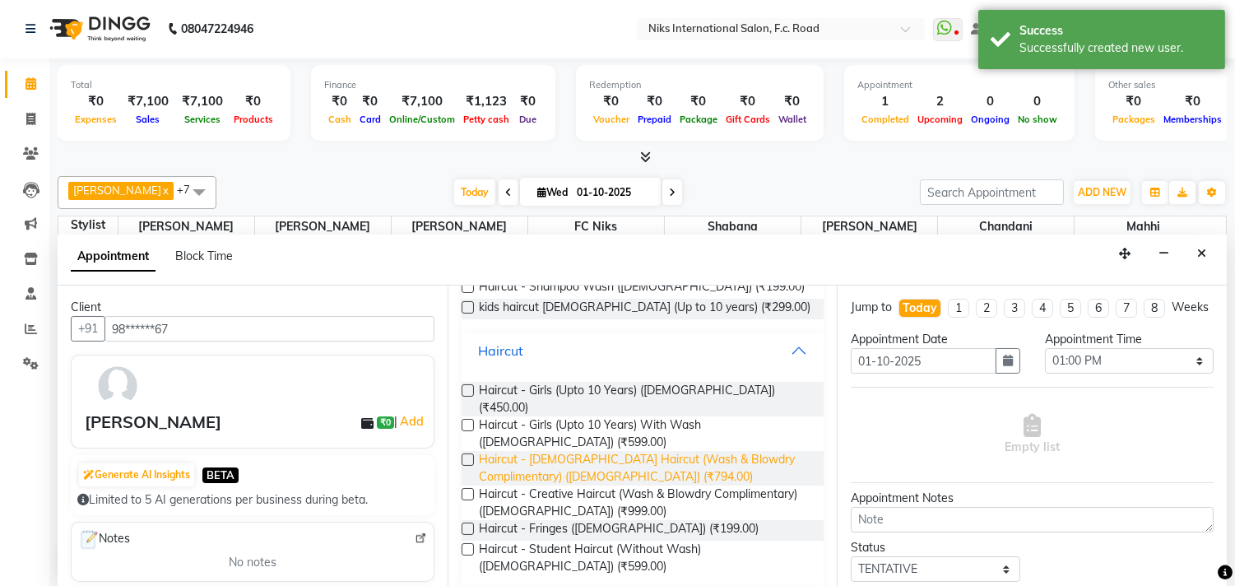
scroll to position [239, 0]
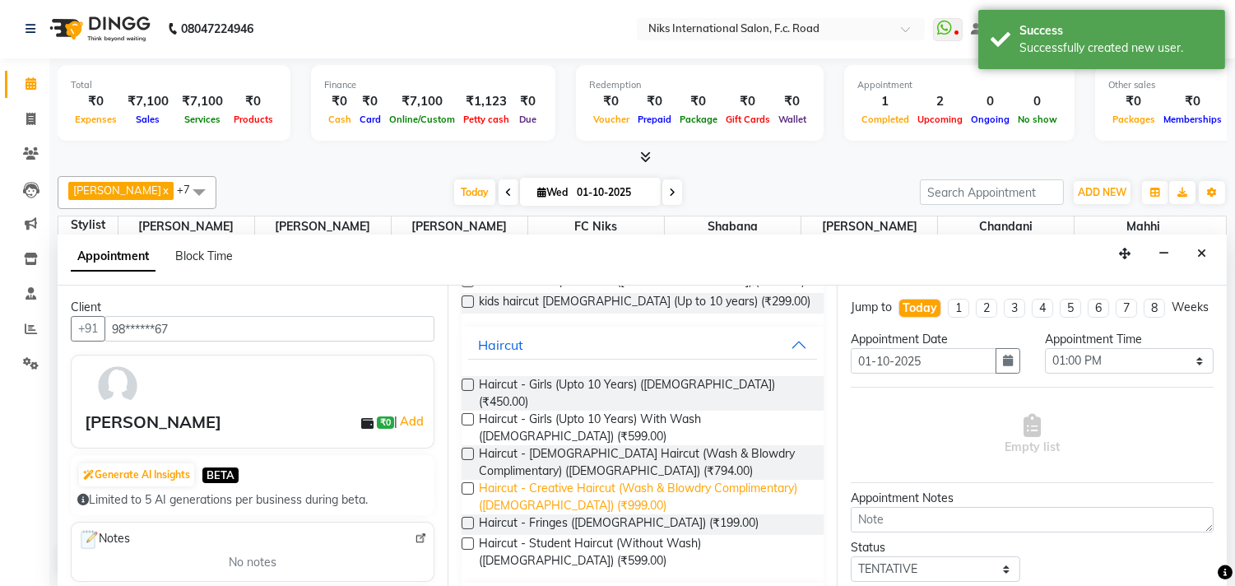
click at [564, 480] on span "Haircut - Creative Haircut (Wash & Blowdry Complimentary) ([DEMOGRAPHIC_DATA]) …" at bounding box center [645, 497] width 332 height 35
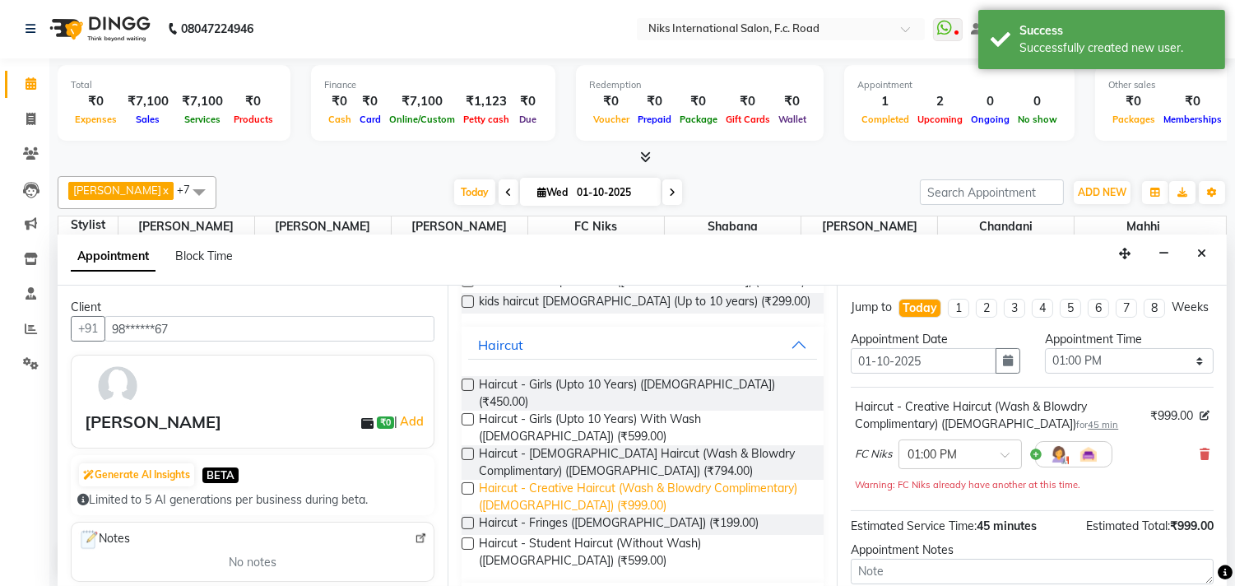
click at [568, 480] on span "Haircut - Creative Haircut (Wash & Blowdry Complimentary) ([DEMOGRAPHIC_DATA]) …" at bounding box center [645, 497] width 332 height 35
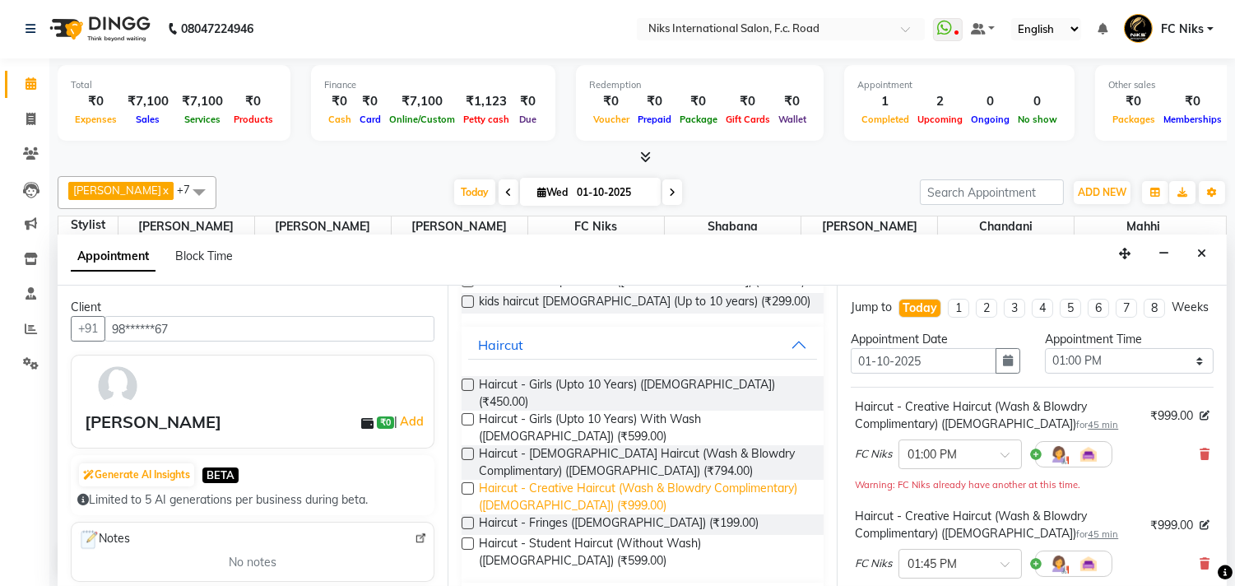
click at [568, 480] on span "Haircut - Creative Haircut (Wash & Blowdry Complimentary) ([DEMOGRAPHIC_DATA]) …" at bounding box center [645, 497] width 332 height 35
checkbox input "false"
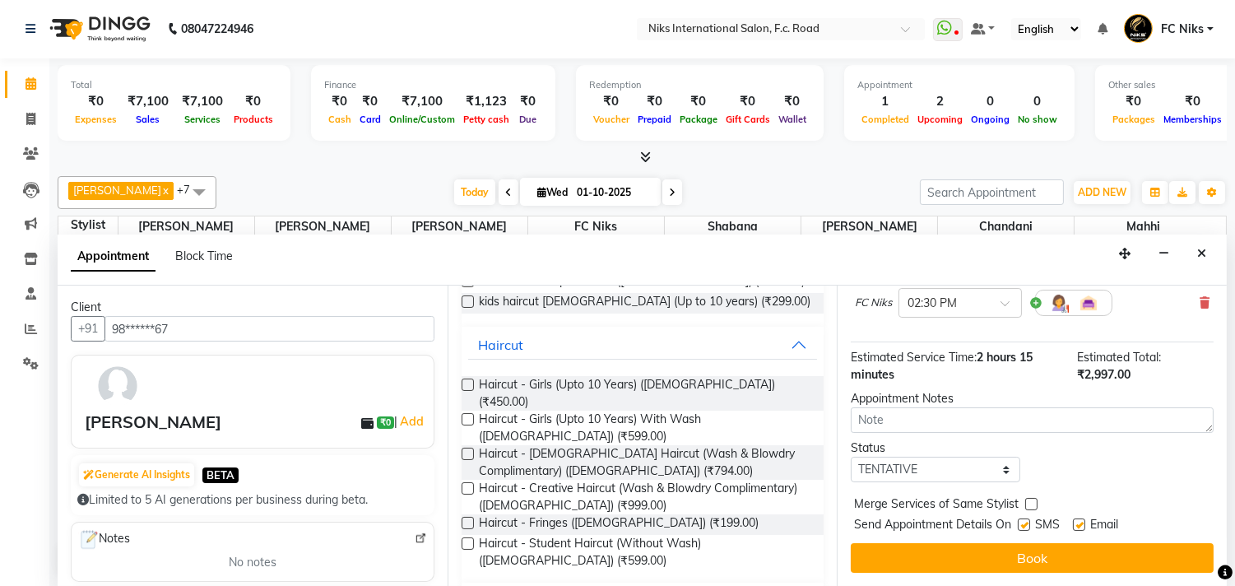
scroll to position [368, 0]
click at [1032, 505] on label at bounding box center [1031, 504] width 12 height 12
click at [1032, 505] on input "checkbox" at bounding box center [1030, 505] width 11 height 11
checkbox input "true"
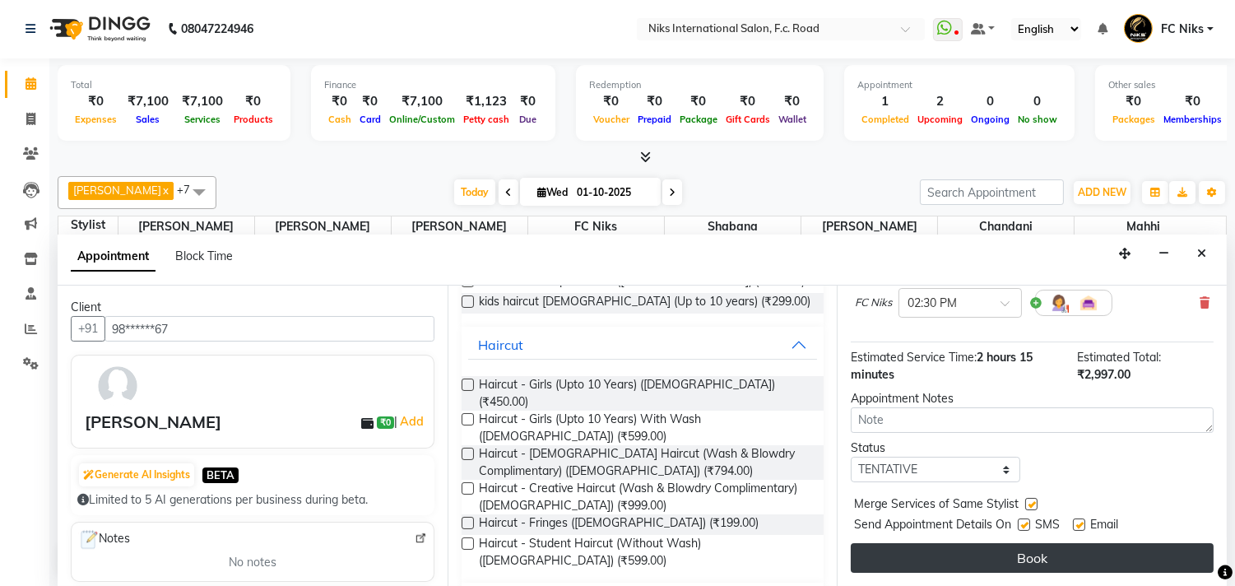
click at [1047, 560] on button "Book" at bounding box center [1032, 558] width 363 height 30
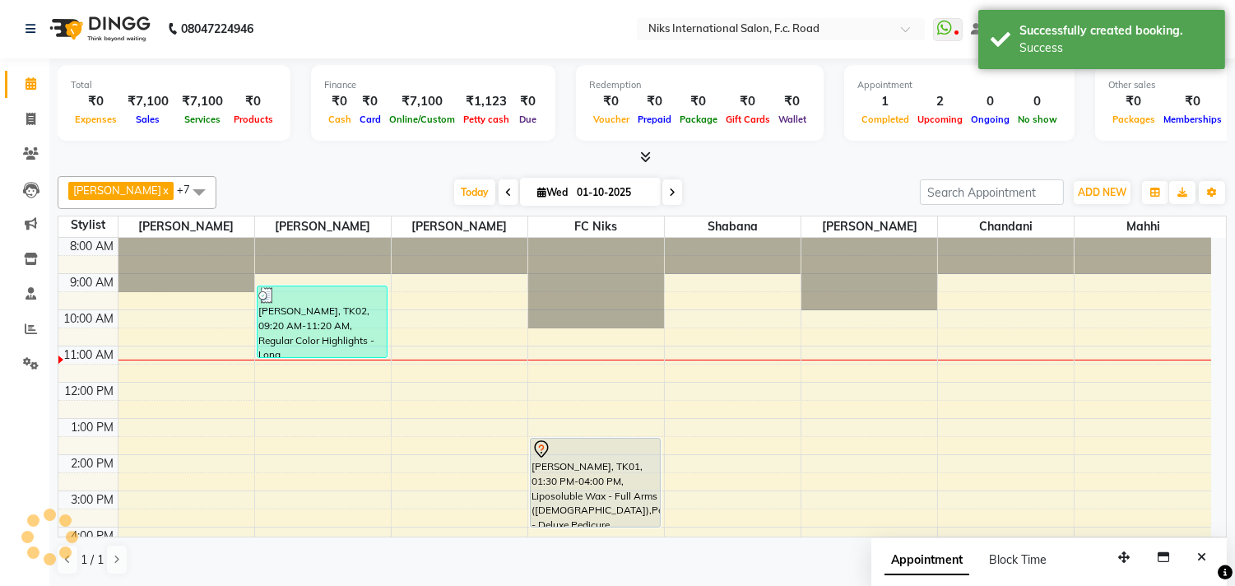
scroll to position [0, 0]
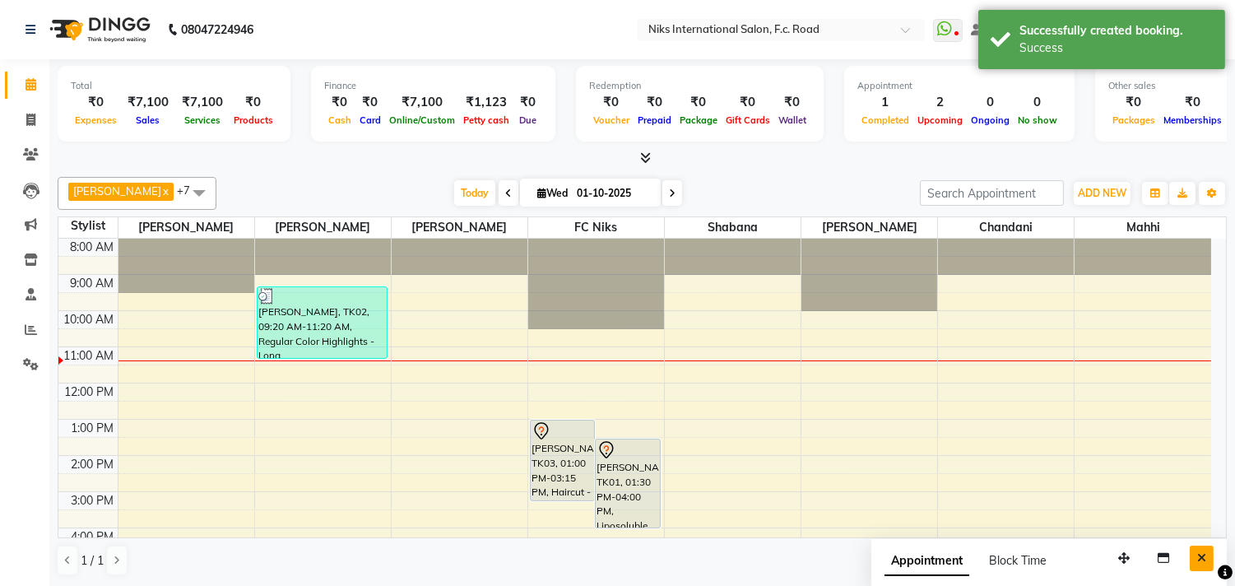
click at [1194, 549] on button "Close" at bounding box center [1201, 557] width 24 height 25
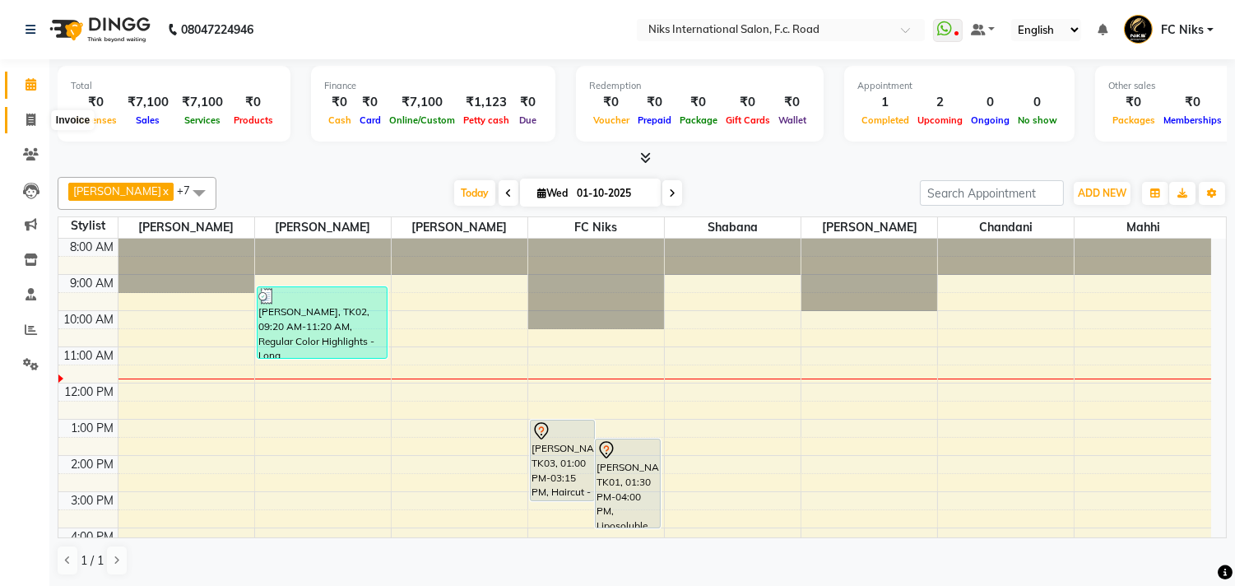
click at [28, 111] on span at bounding box center [30, 120] width 29 height 19
select select "service"
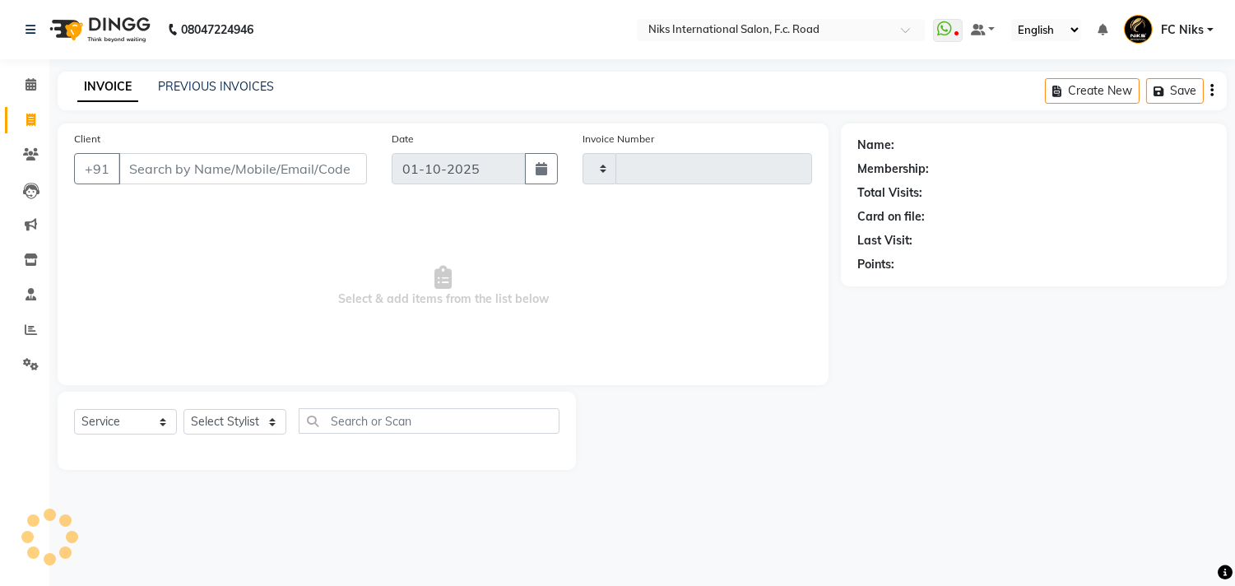
type input "2144"
select select "7"
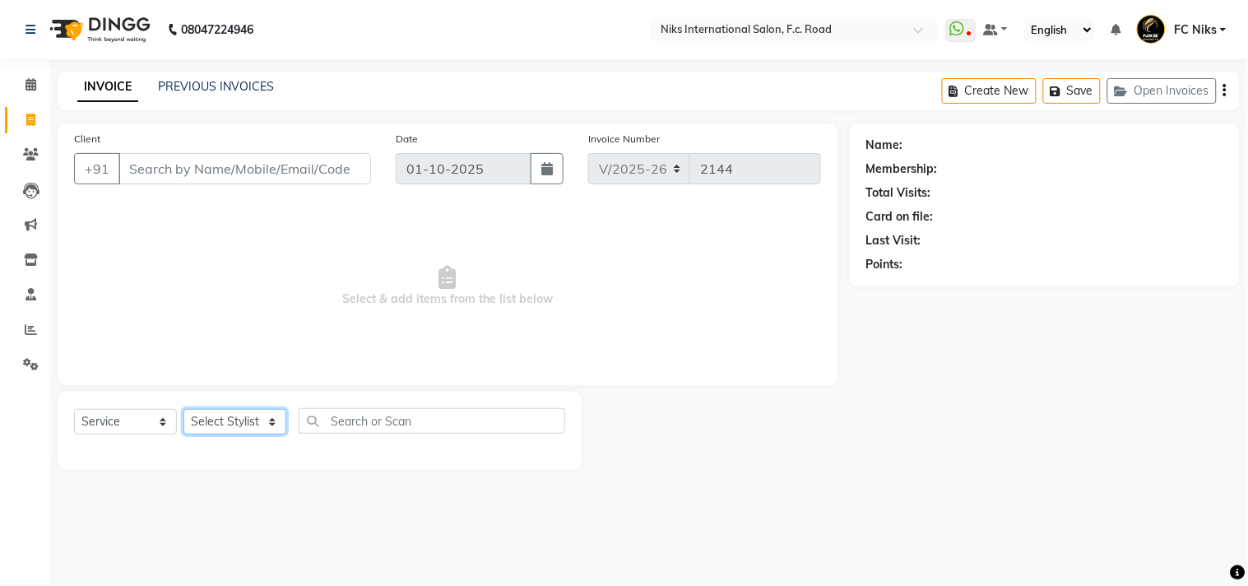
click at [223, 420] on select "Select Stylist [PERSON_NAME] [PERSON_NAME] CA [PERSON_NAME] FC Niks [PERSON_NAM…" at bounding box center [234, 421] width 103 height 25
select select "89392"
click at [183, 410] on select "Select Stylist [PERSON_NAME] [PERSON_NAME] CA [PERSON_NAME] FC Niks [PERSON_NAM…" at bounding box center [234, 421] width 103 height 25
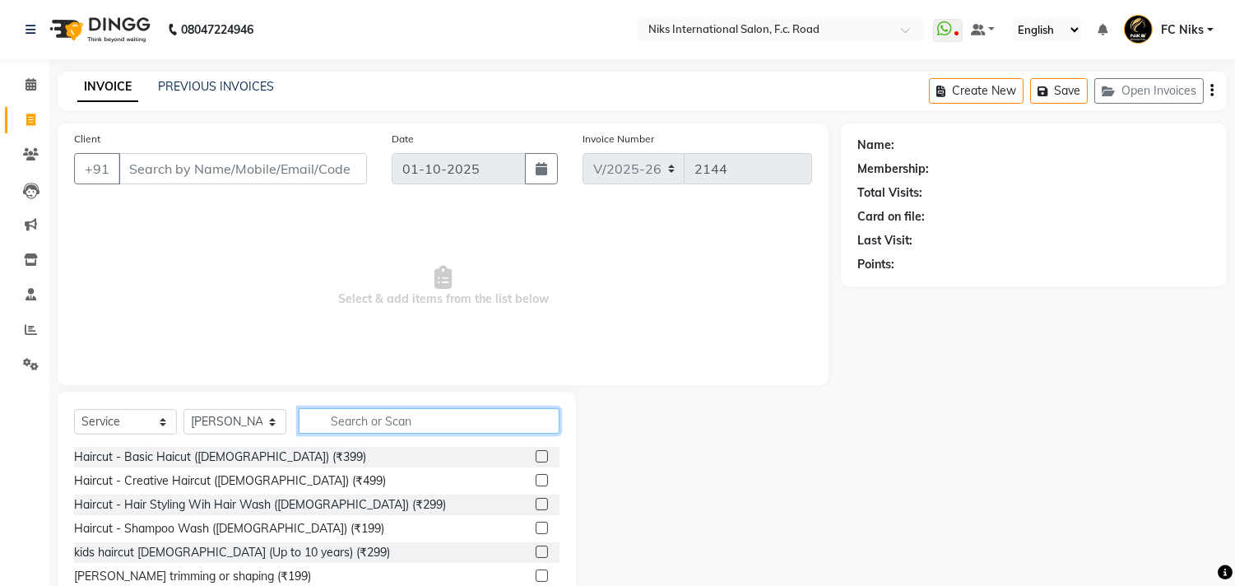
click at [379, 421] on input "text" at bounding box center [429, 420] width 261 height 25
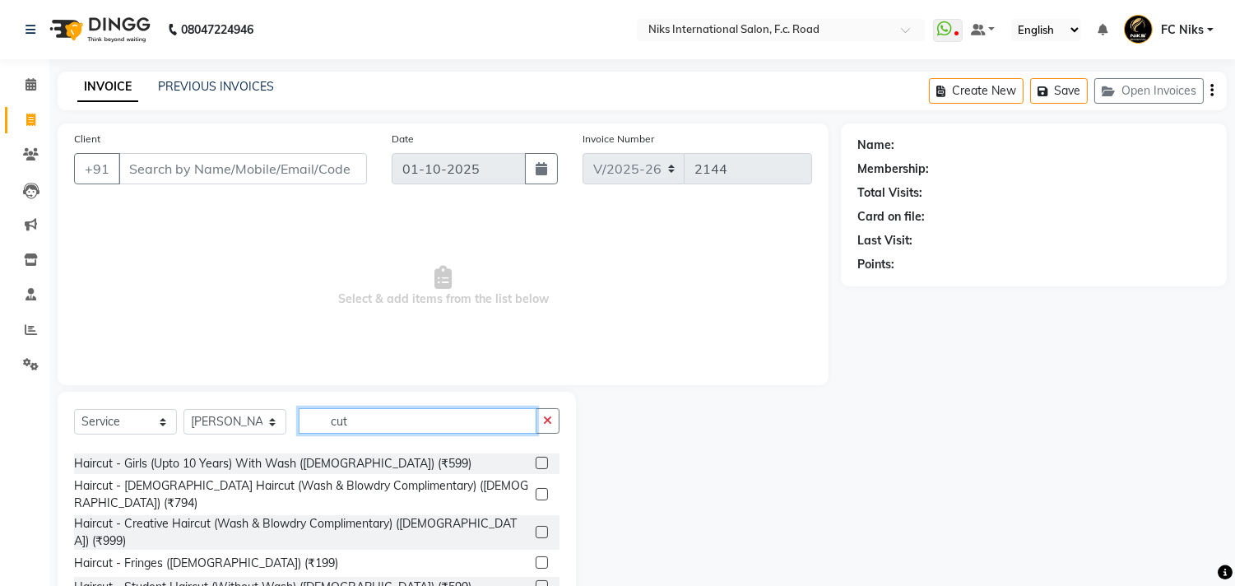
scroll to position [145, 0]
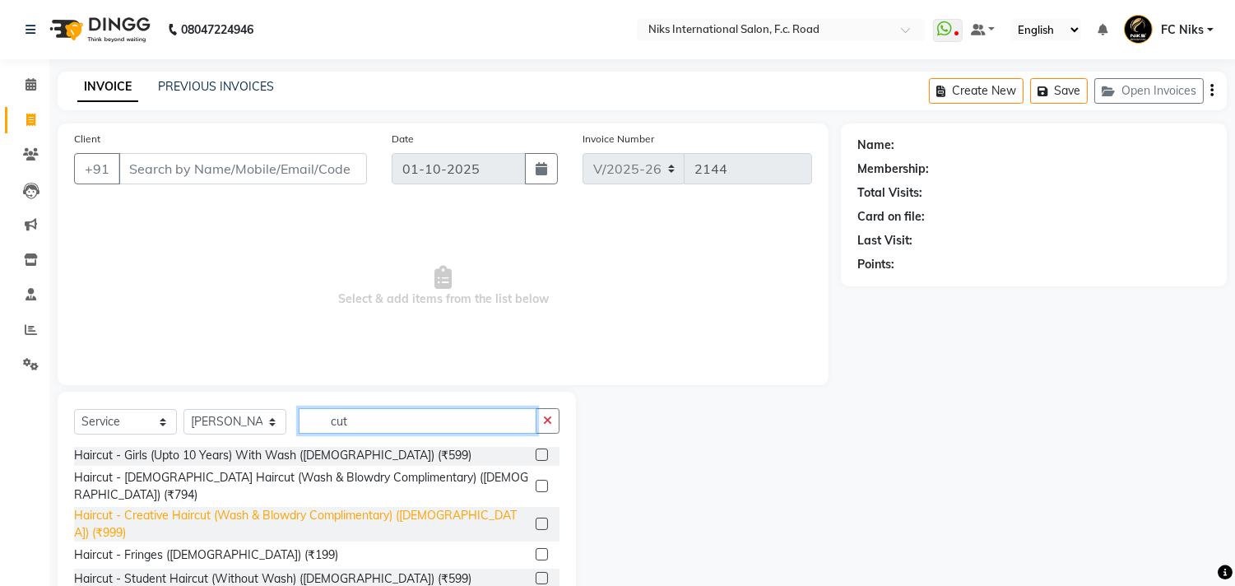
type input "cut"
click at [456, 507] on div "Haircut - Creative Haircut (Wash & Blowdry Complimentary) ([DEMOGRAPHIC_DATA]) …" at bounding box center [301, 524] width 455 height 35
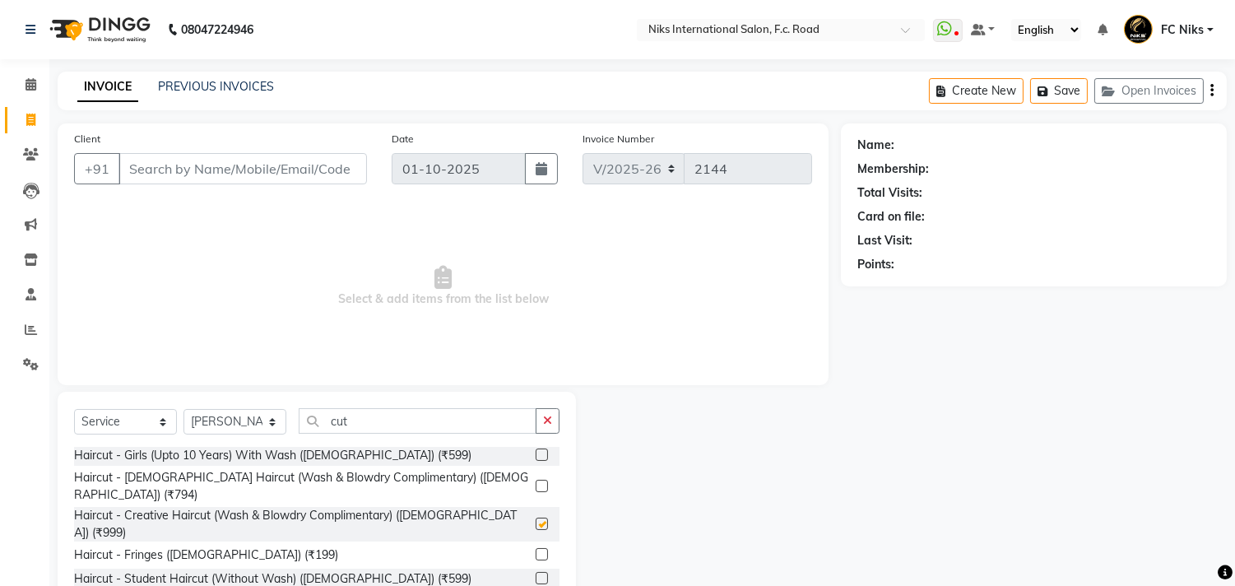
checkbox input "false"
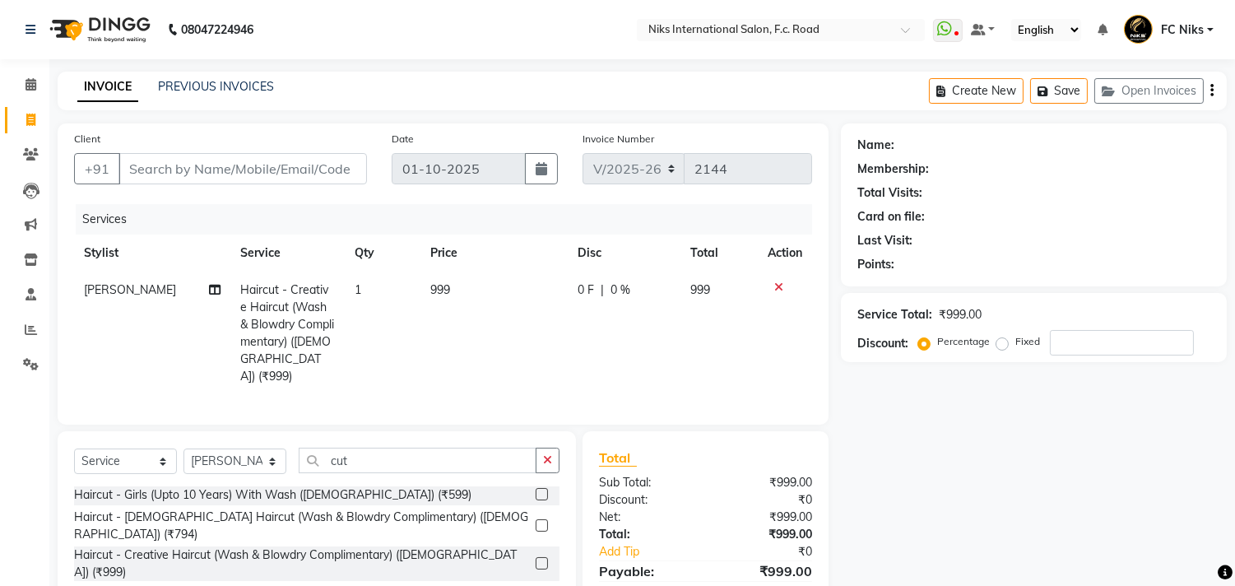
click at [491, 314] on td "999" at bounding box center [493, 332] width 147 height 123
select select "89392"
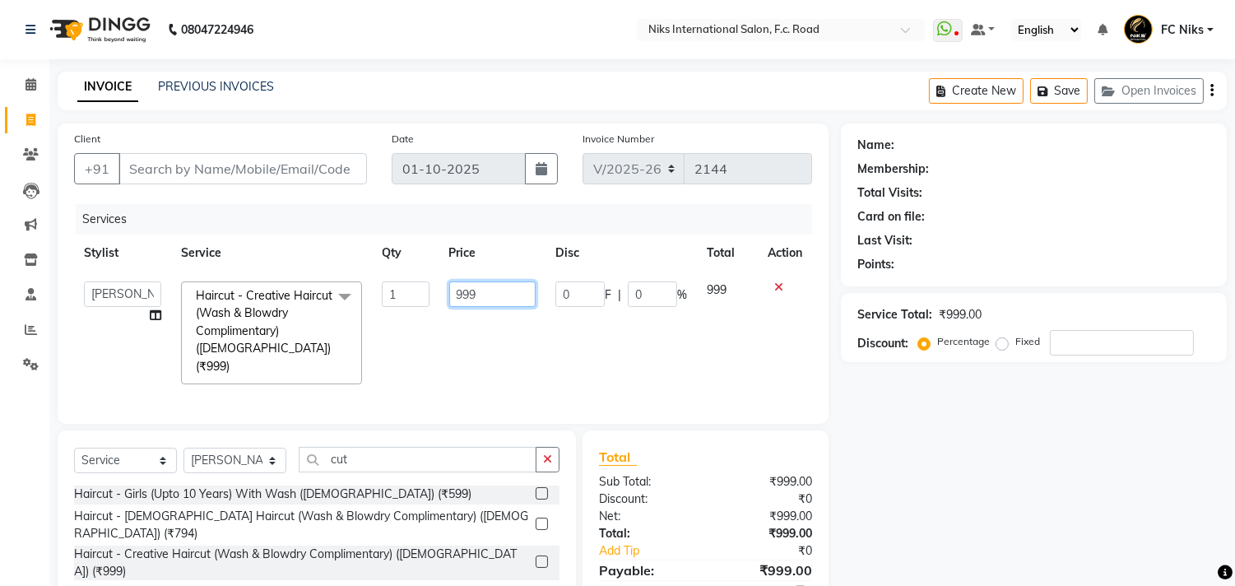
drag, startPoint x: 494, startPoint y: 290, endPoint x: 411, endPoint y: 290, distance: 83.1
click at [411, 290] on tr "Abhishek [PERSON_NAME] [PERSON_NAME] CA [PERSON_NAME] FC Niks [PERSON_NAME] [PE…" at bounding box center [443, 332] width 738 height 123
type input "1000"
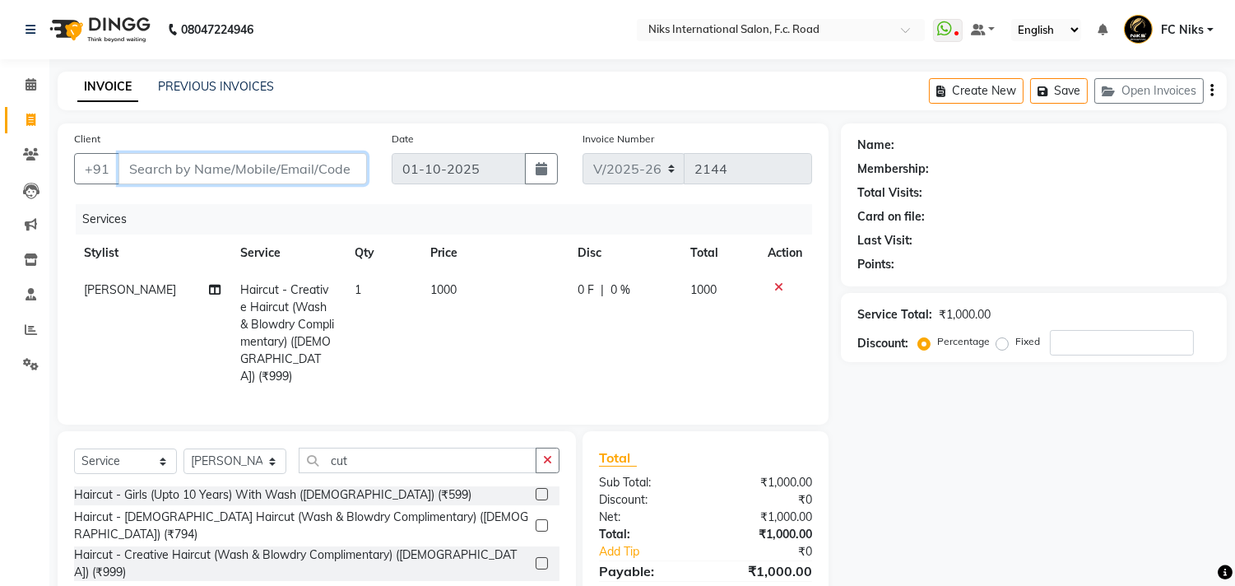
click at [323, 165] on input "Client" at bounding box center [242, 168] width 248 height 31
type input "8"
type input "0"
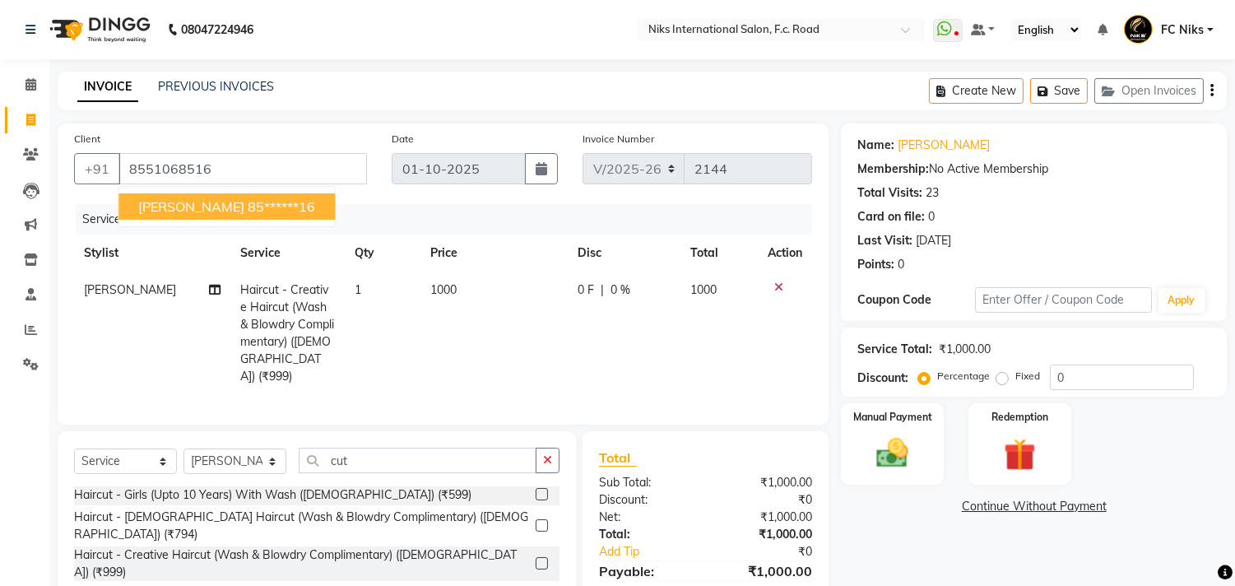
click at [253, 198] on ngb-highlight "85******16" at bounding box center [281, 206] width 67 height 16
type input "85******16"
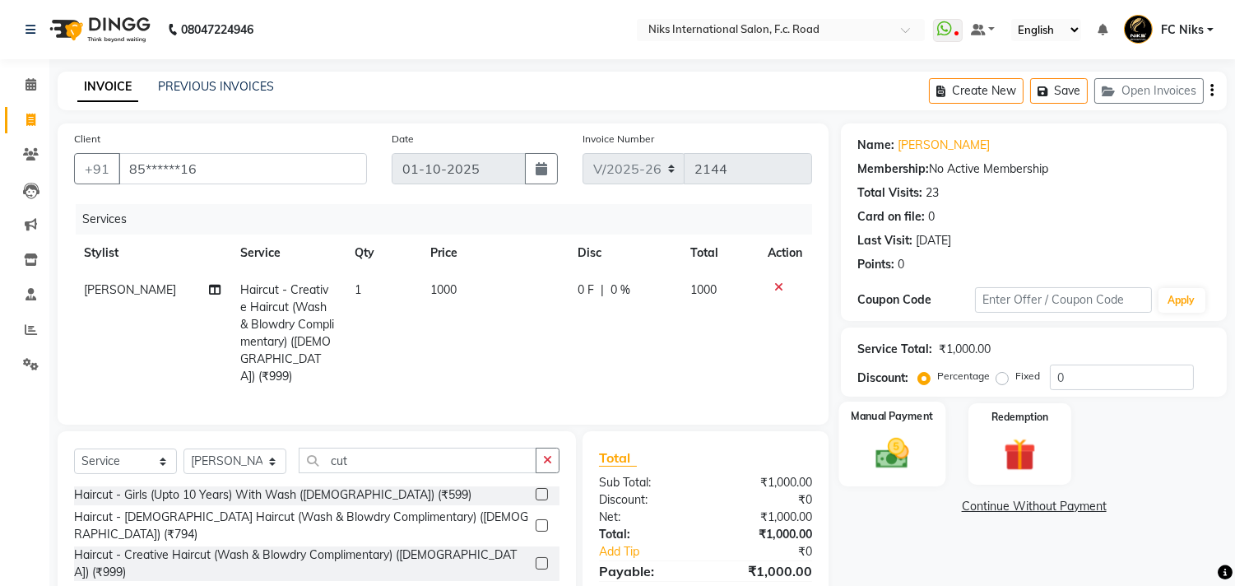
click at [913, 439] on img at bounding box center [892, 453] width 54 height 39
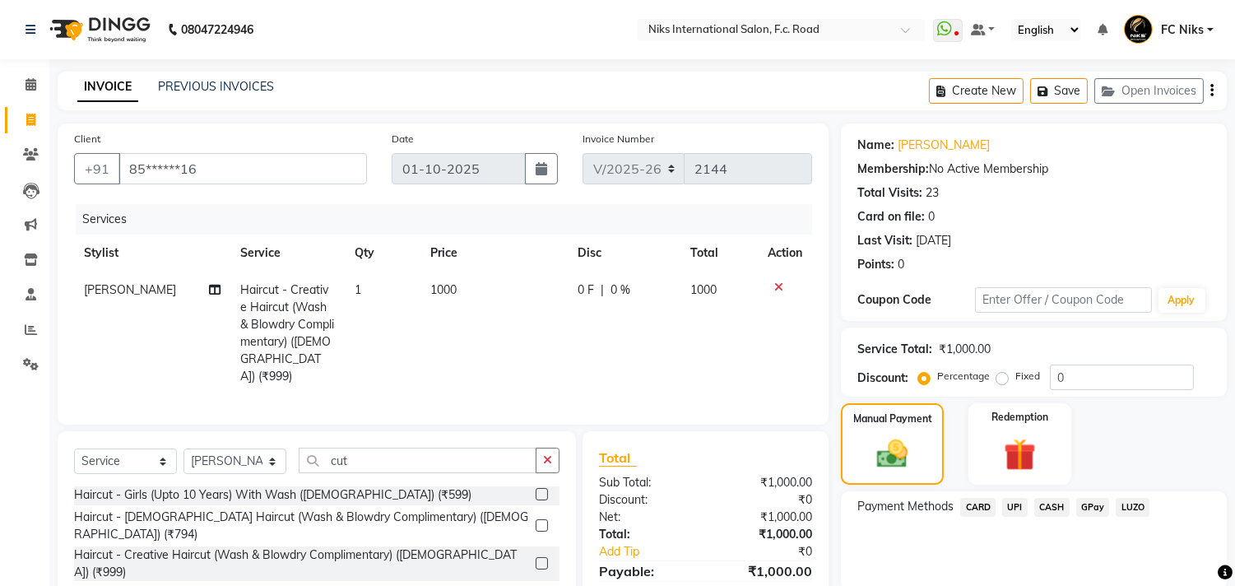
click at [980, 508] on span "CARD" at bounding box center [977, 507] width 35 height 19
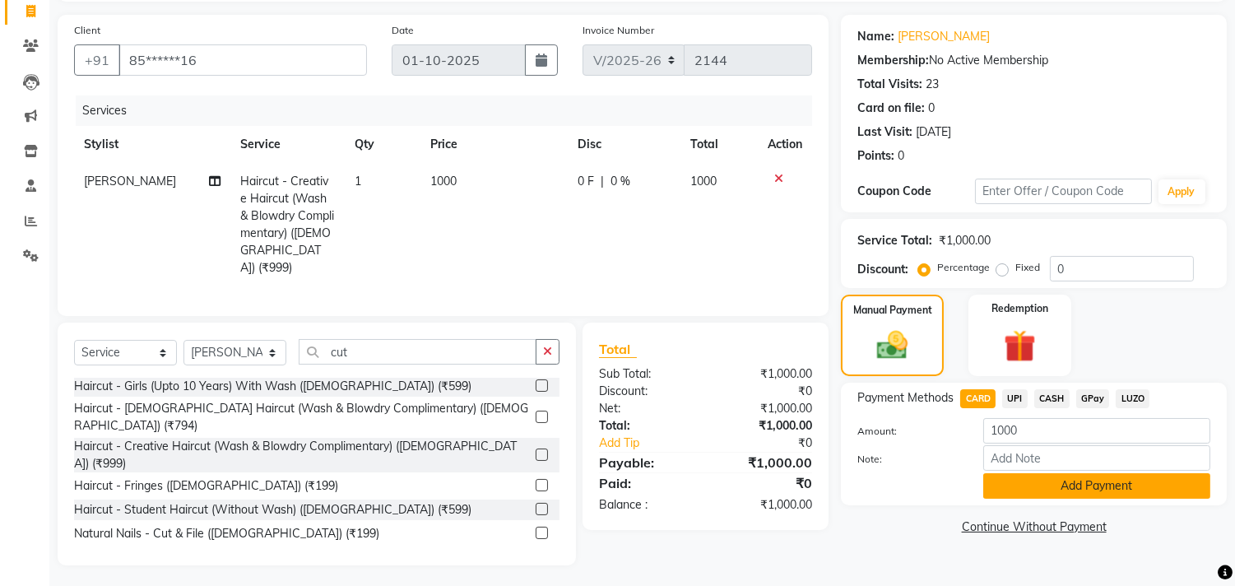
click at [1084, 491] on button "Add Payment" at bounding box center [1096, 485] width 227 height 25
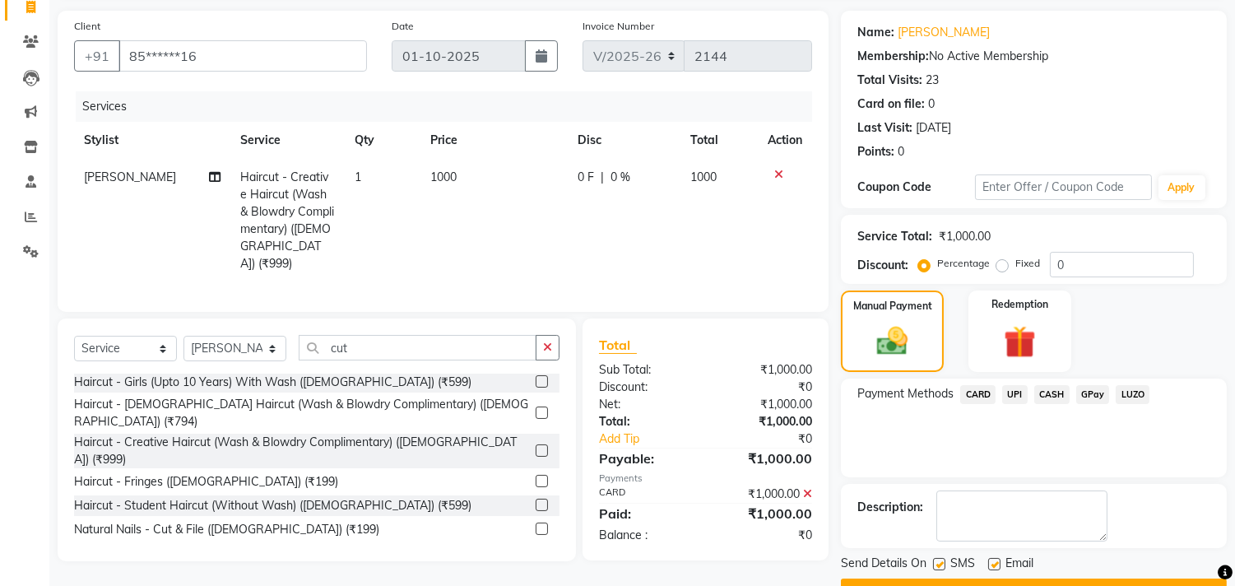
scroll to position [124, 0]
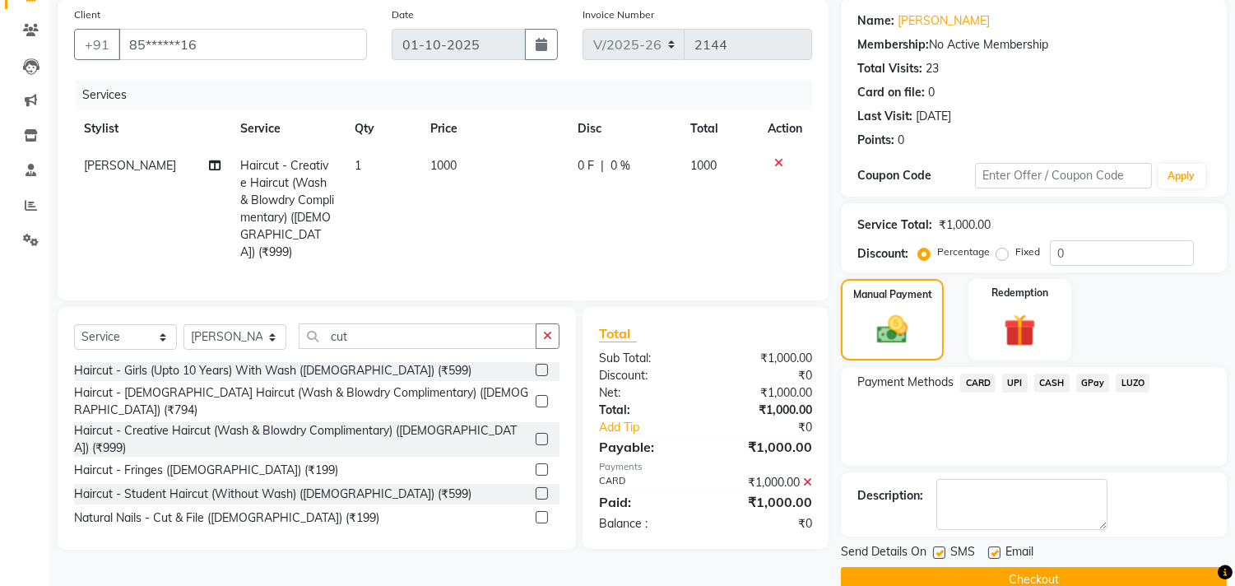
click at [1063, 570] on button "Checkout" at bounding box center [1034, 579] width 386 height 25
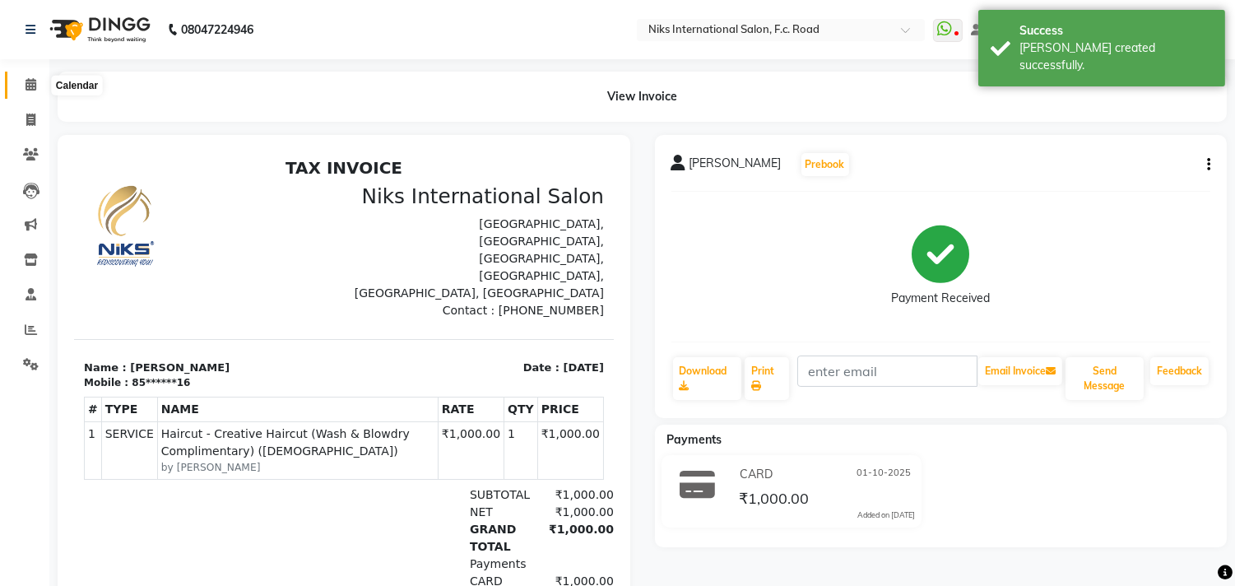
click at [30, 79] on icon at bounding box center [30, 84] width 11 height 12
